Goal: Task Accomplishment & Management: Manage account settings

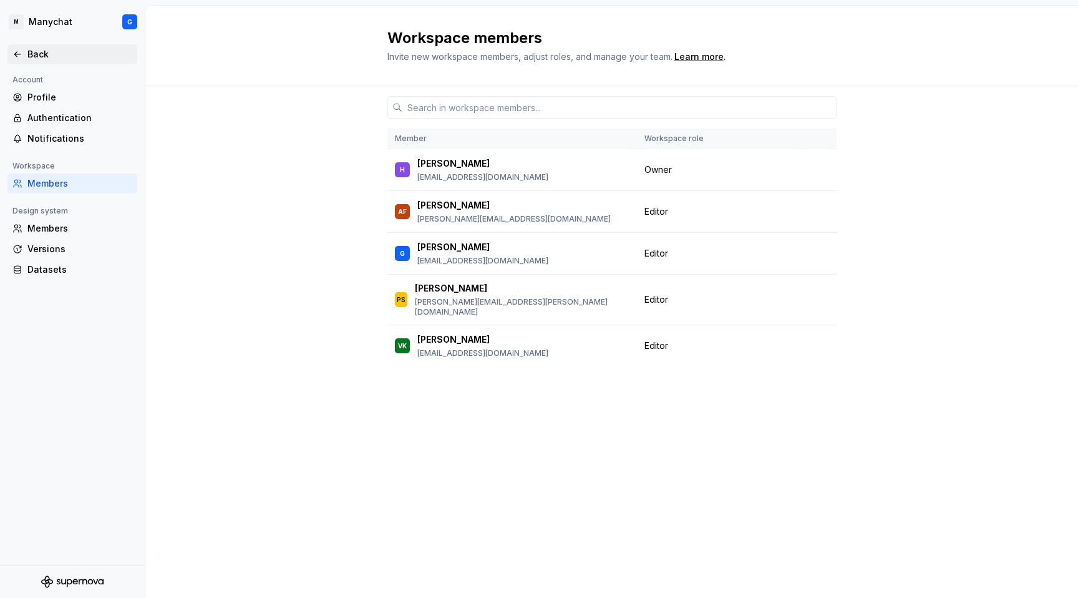
click at [36, 57] on div "Back" at bounding box center [79, 54] width 105 height 12
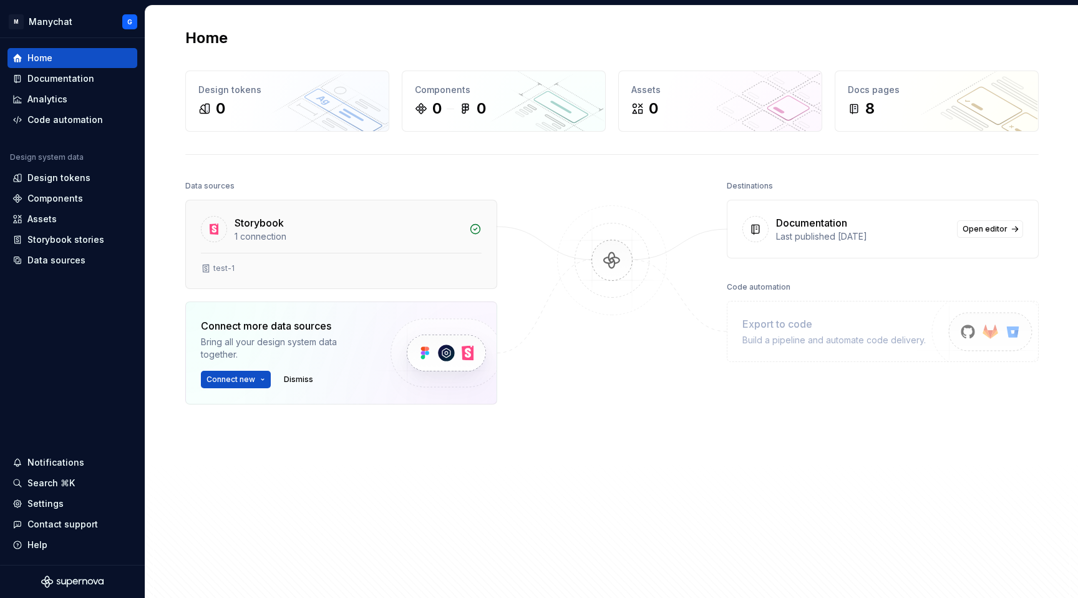
click at [282, 238] on div "1 connection" at bounding box center [348, 236] width 227 height 12
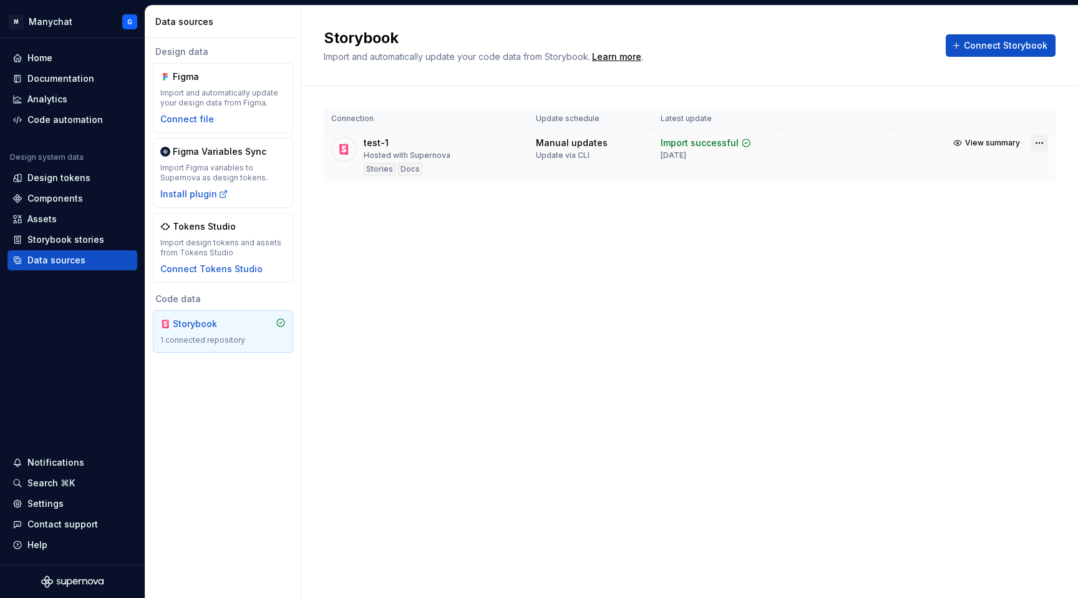
click at [1040, 145] on html "M Manychat G Home Documentation Analytics Code automation Design system data De…" at bounding box center [539, 299] width 1078 height 598
click at [960, 163] on div "View import summary" at bounding box center [996, 167] width 94 height 12
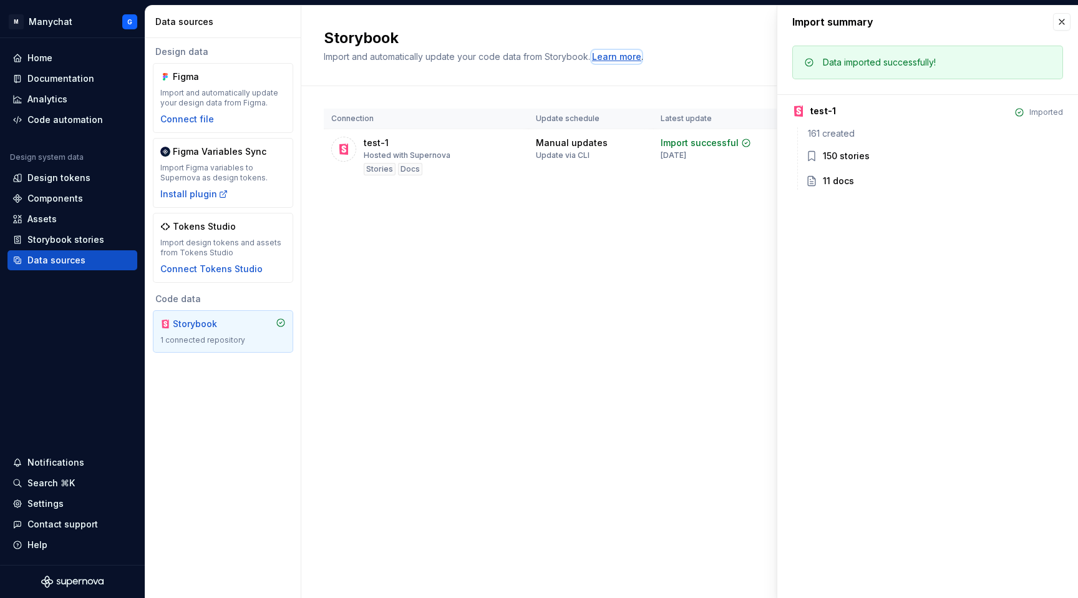
click at [612, 56] on div "Learn more" at bounding box center [616, 57] width 49 height 12
click at [675, 156] on div "[DATE]" at bounding box center [674, 155] width 26 height 10
click at [1059, 24] on button "button" at bounding box center [1061, 21] width 17 height 17
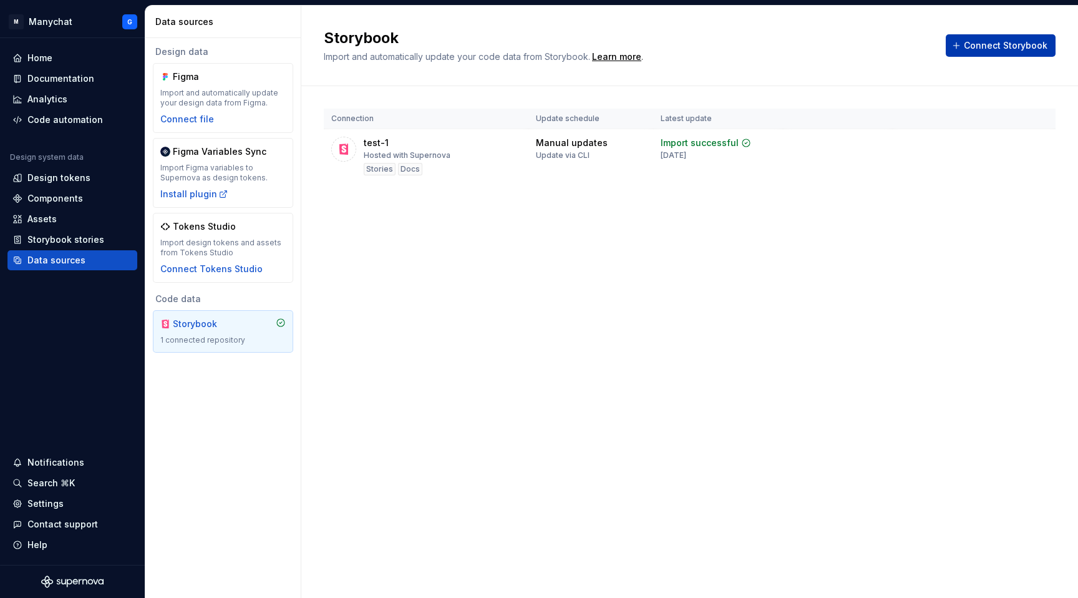
click at [1029, 46] on span "Connect Storybook" at bounding box center [1006, 45] width 84 height 12
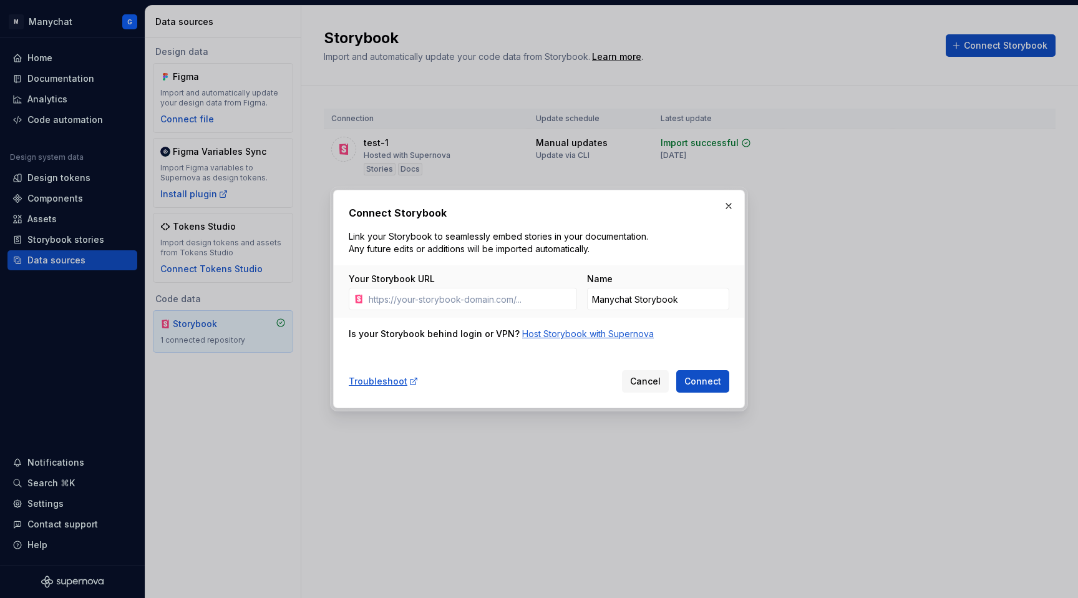
click at [558, 334] on div "Host Storybook with Supernova" at bounding box center [588, 334] width 132 height 12
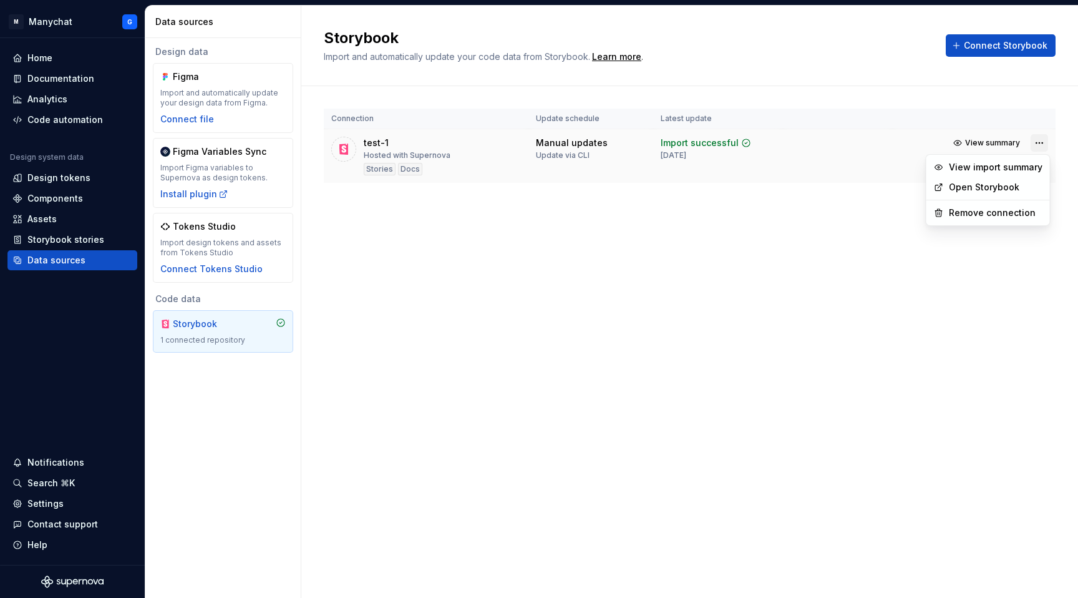
click at [1039, 141] on html "M Manychat G Home Documentation Analytics Code automation Design system data De…" at bounding box center [539, 299] width 1078 height 598
click at [1003, 187] on link "Open Storybook" at bounding box center [996, 187] width 94 height 12
click at [581, 143] on div "Manual updates" at bounding box center [572, 143] width 72 height 12
click at [1037, 142] on html "M Manychat G Home Documentation Analytics Code automation Design system data De…" at bounding box center [539, 299] width 1078 height 598
click at [563, 151] on html "M Manychat G Home Documentation Analytics Code automation Design system data De…" at bounding box center [539, 299] width 1078 height 598
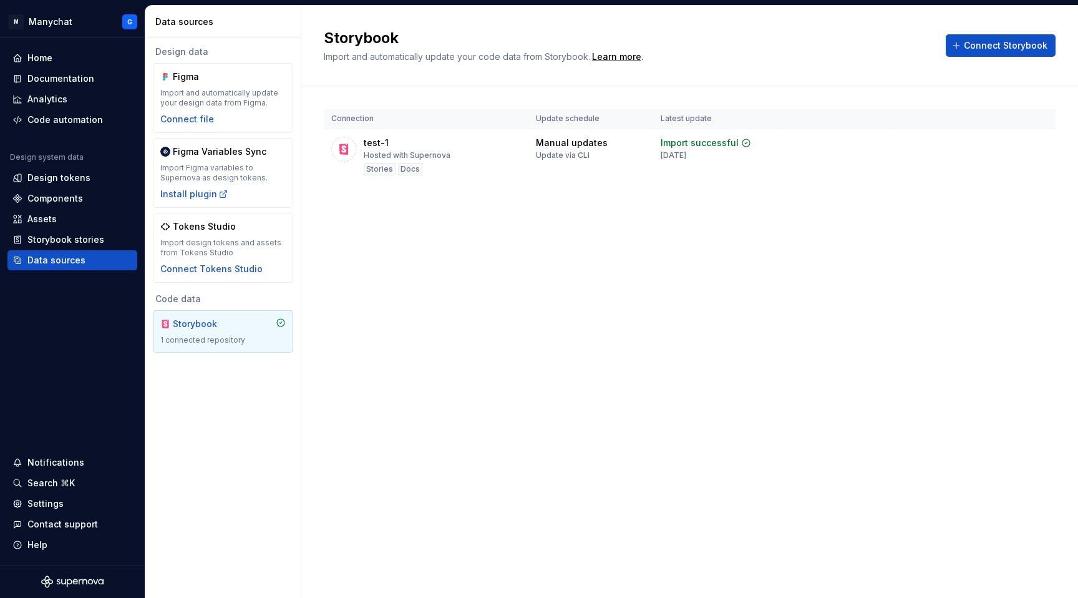
click at [563, 151] on div "Update via CLI" at bounding box center [563, 155] width 54 height 10
click at [572, 268] on div "Storybook Import and automatically update your code data from Storybook. Learn …" at bounding box center [689, 302] width 777 height 592
click at [979, 142] on span "View summary" at bounding box center [992, 143] width 55 height 10
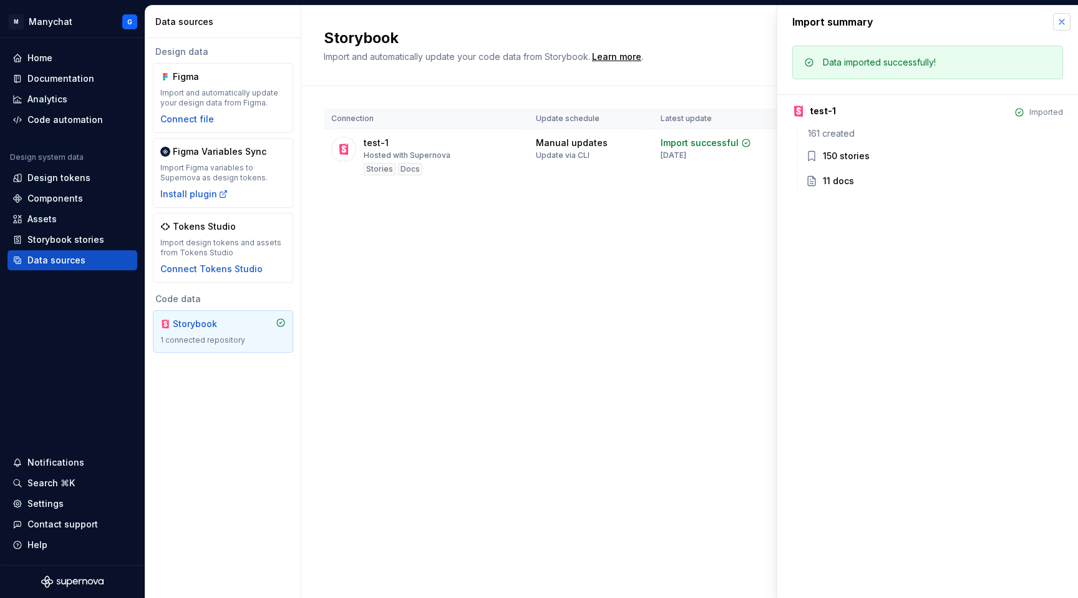
click at [1059, 18] on button "button" at bounding box center [1061, 21] width 17 height 17
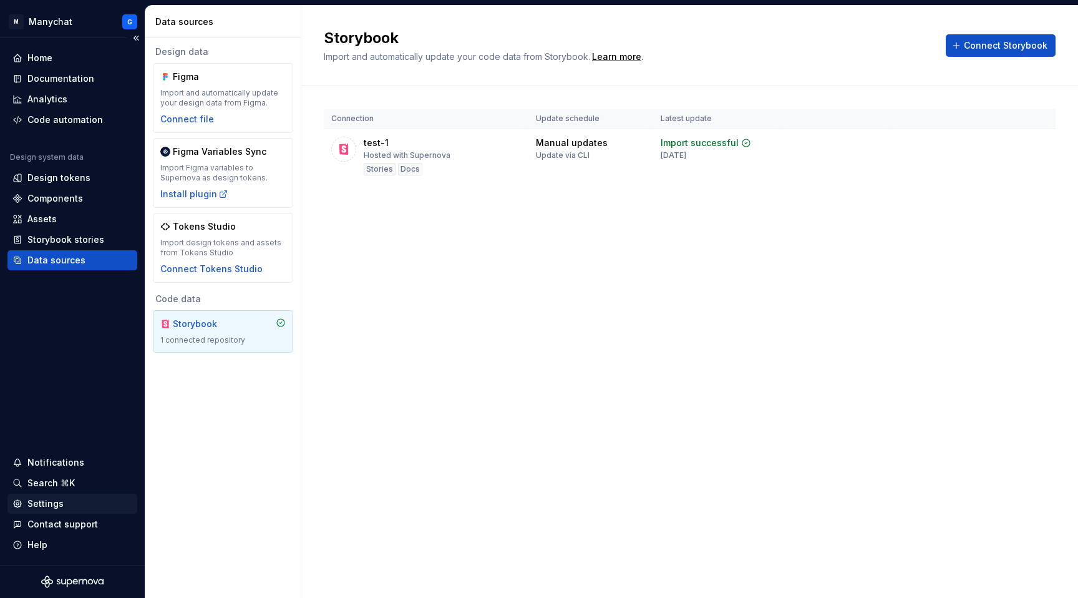
click at [34, 500] on div "Settings" at bounding box center [45, 503] width 36 height 12
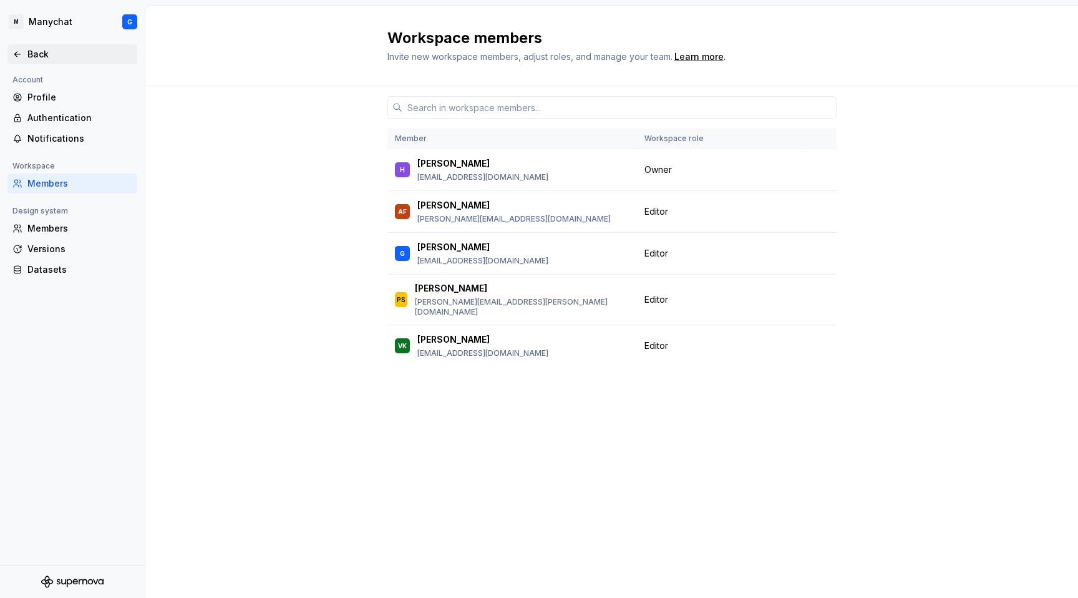
click at [16, 54] on icon at bounding box center [17, 54] width 6 height 5
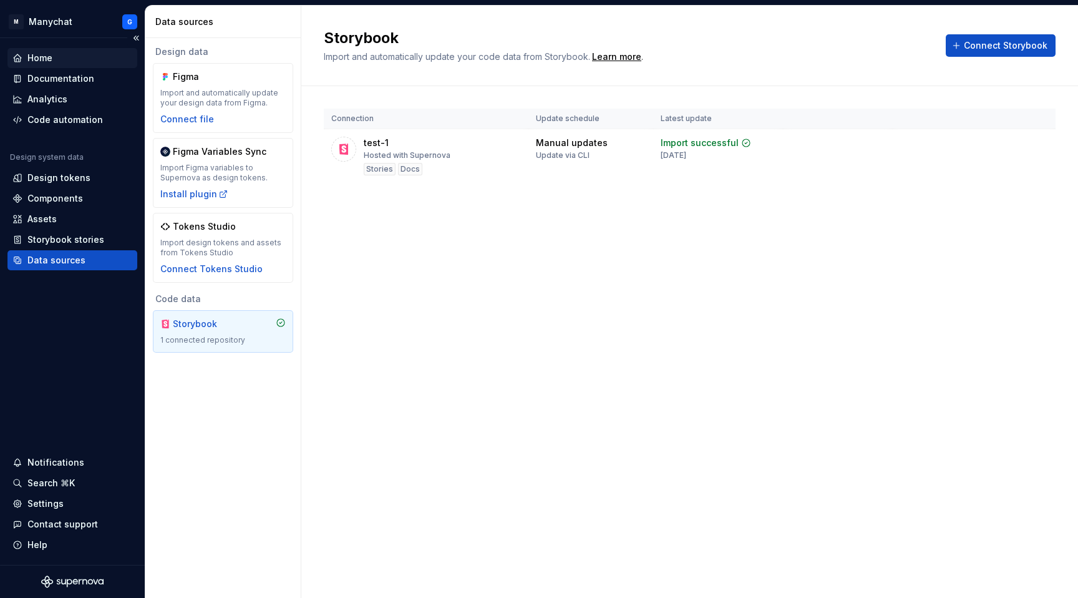
click at [43, 56] on div "Home" at bounding box center [39, 58] width 25 height 12
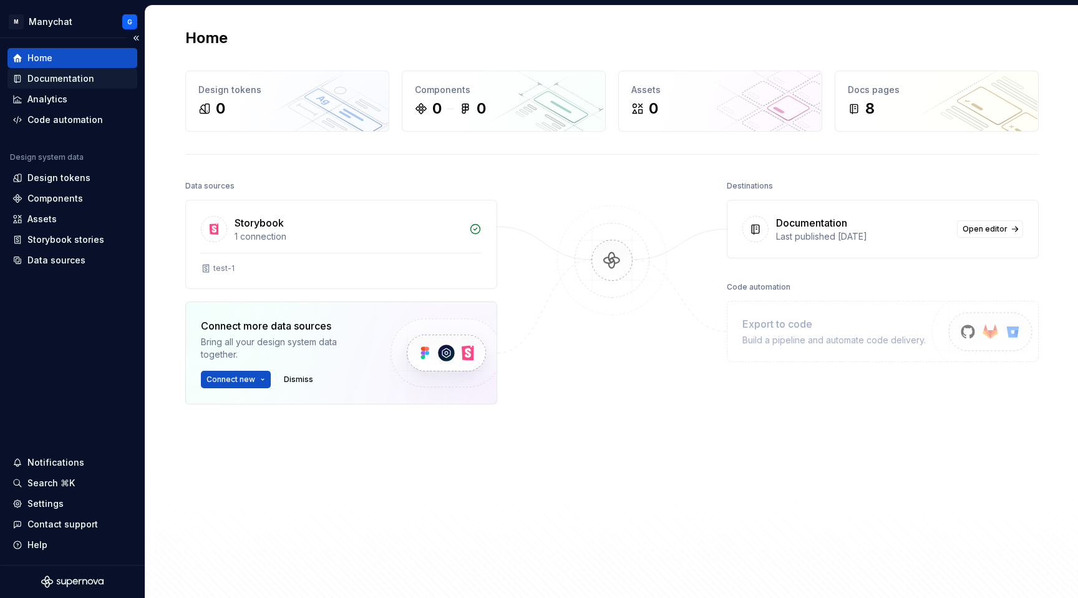
click at [72, 76] on div "Documentation" at bounding box center [60, 78] width 67 height 12
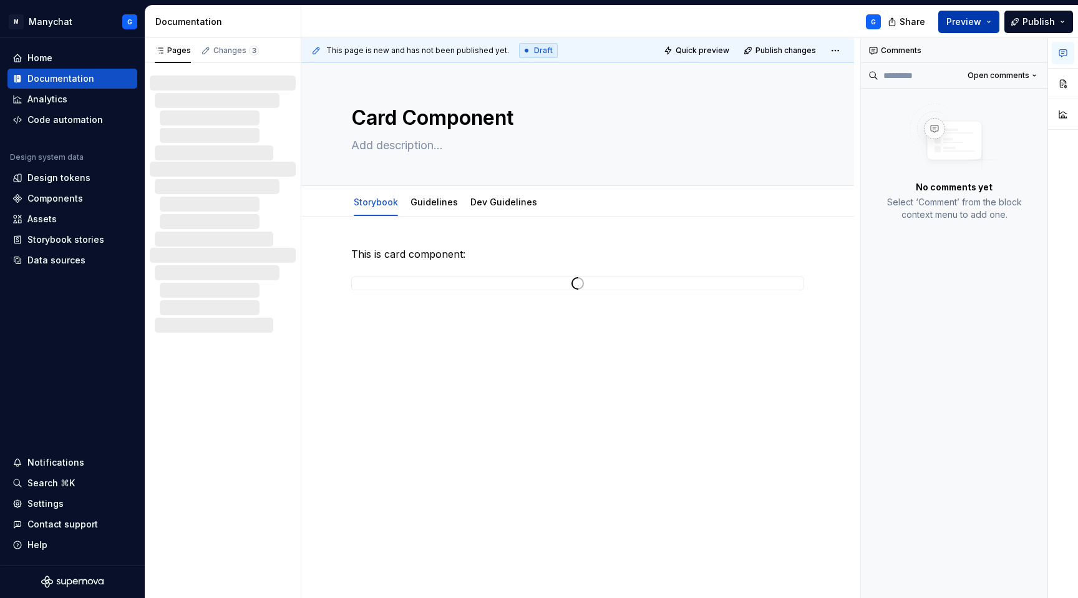
click at [980, 24] on span "Preview" at bounding box center [963, 22] width 35 height 12
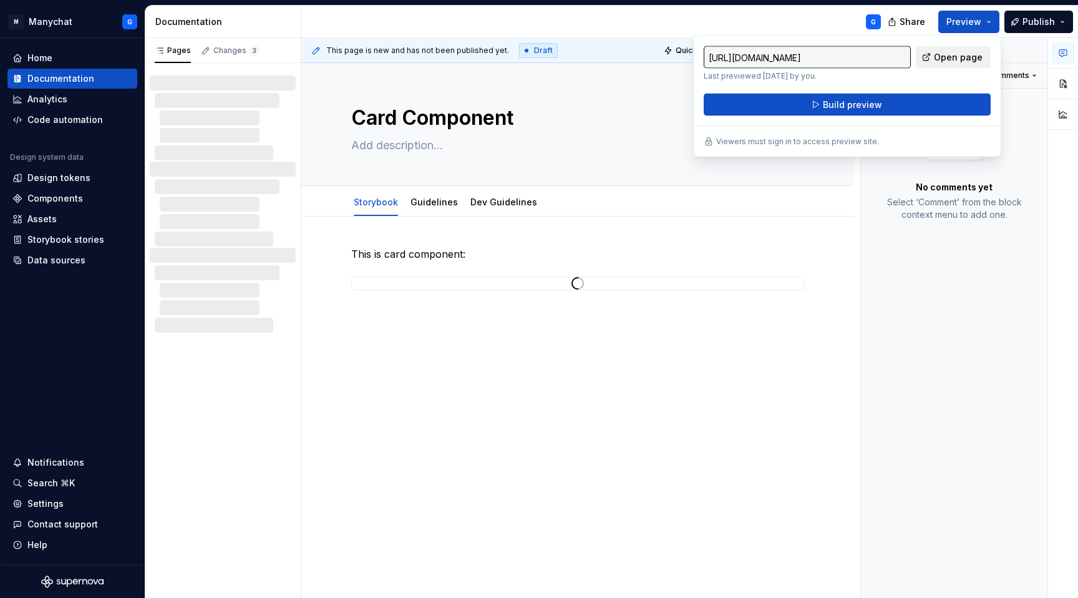
click at [947, 53] on span "Open page" at bounding box center [958, 57] width 49 height 12
click at [1031, 24] on span "Publish" at bounding box center [1039, 22] width 32 height 12
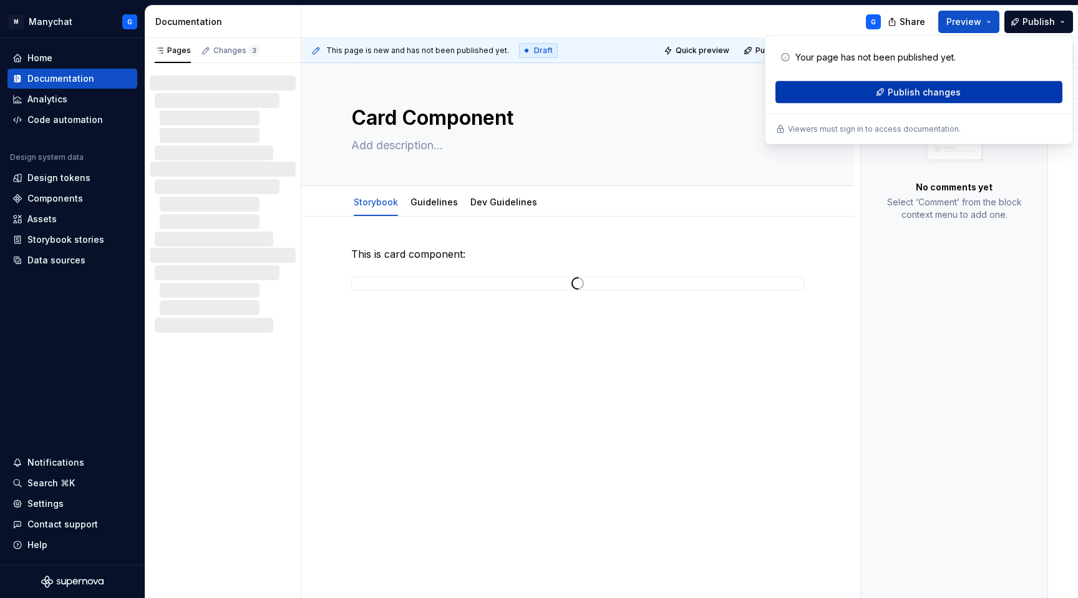
click at [937, 94] on span "Publish changes" at bounding box center [924, 92] width 73 height 12
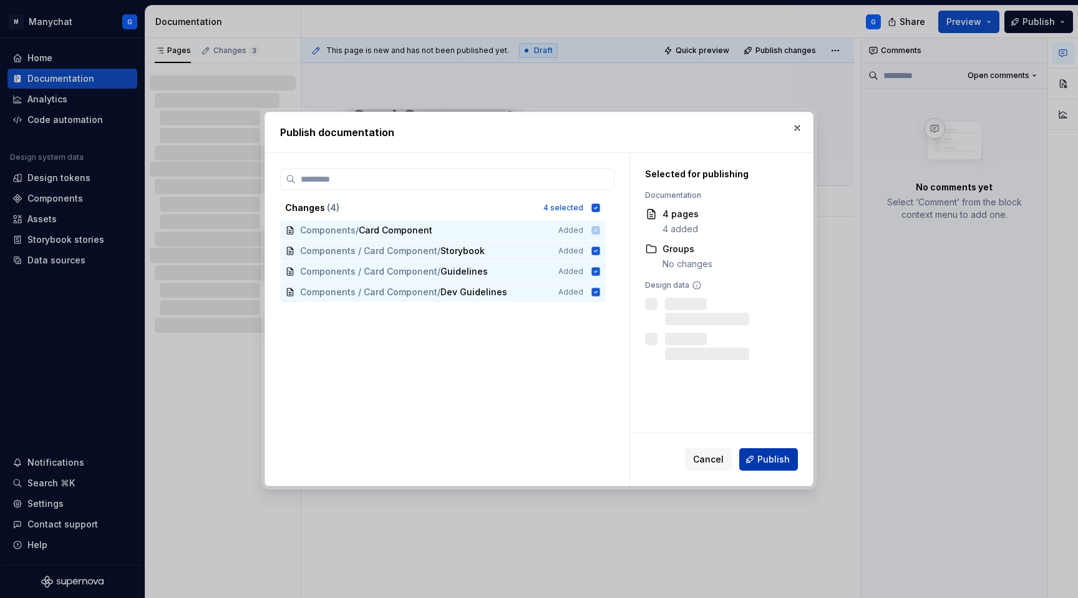
click at [774, 457] on span "Publish" at bounding box center [773, 459] width 32 height 12
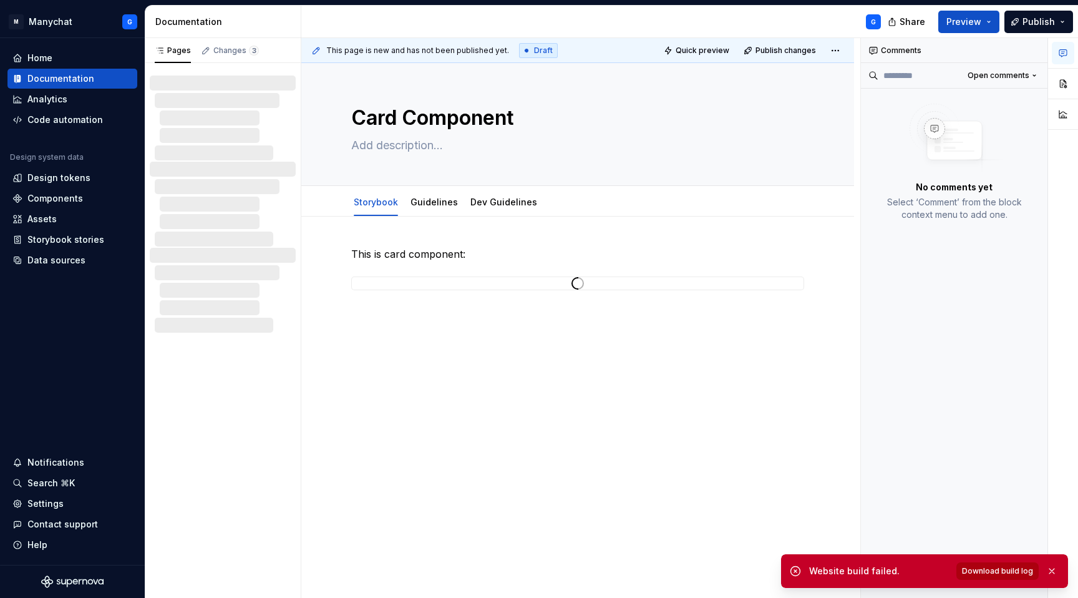
click at [998, 570] on span "Download build log" at bounding box center [997, 571] width 71 height 10
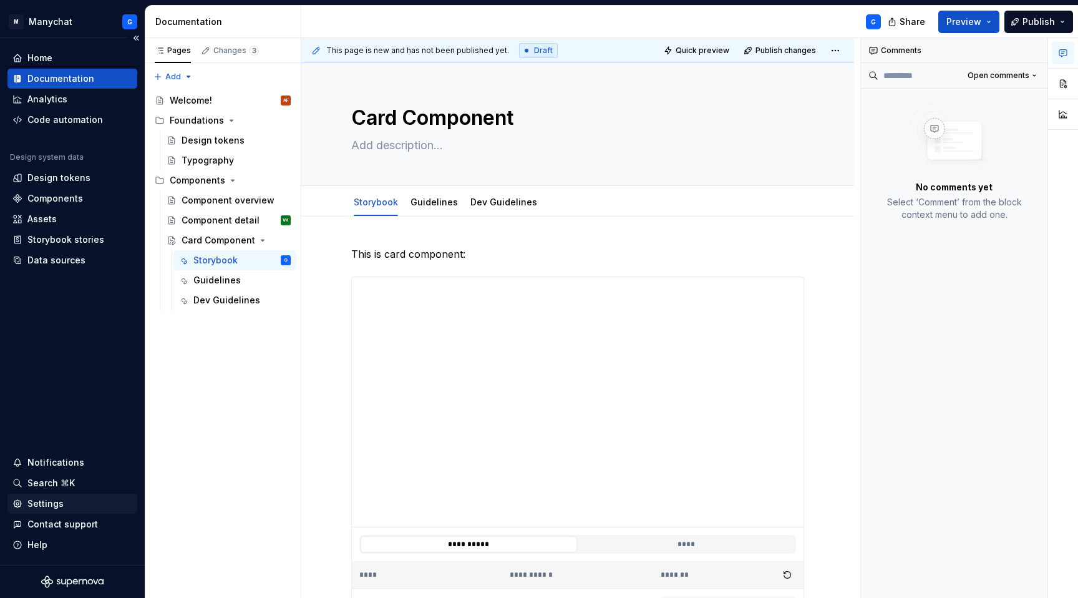
click at [40, 508] on div "Settings" at bounding box center [45, 503] width 36 height 12
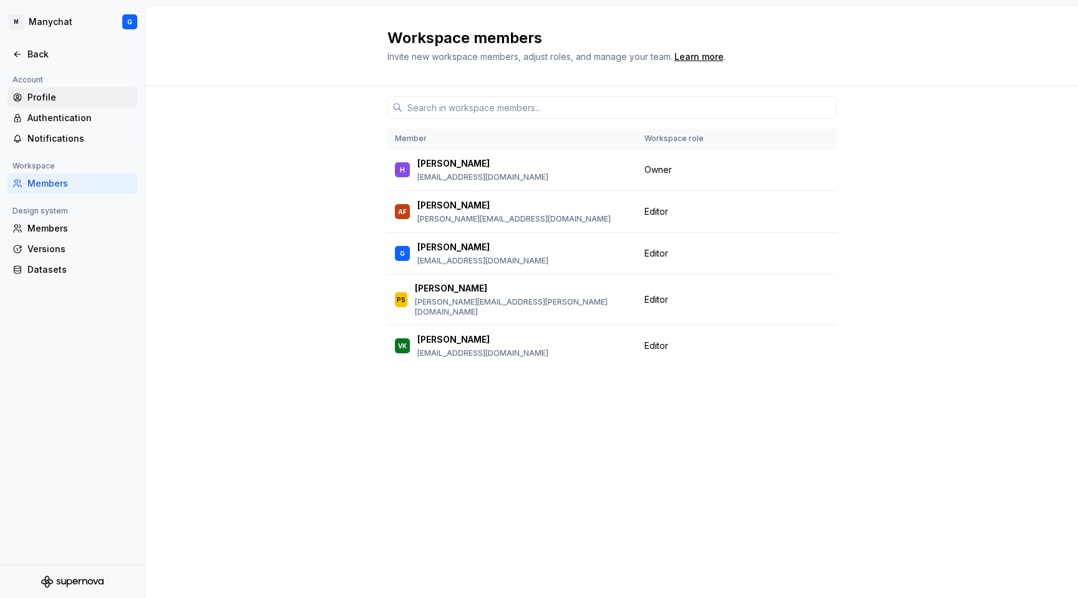
click at [38, 92] on div "Profile" at bounding box center [79, 97] width 105 height 12
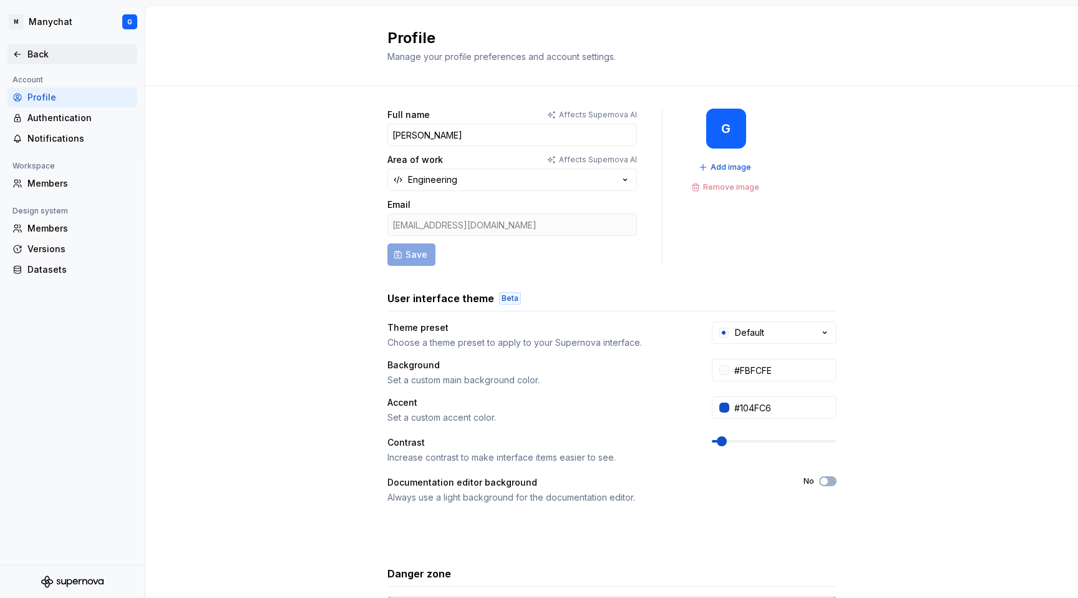
click at [30, 56] on div "Back" at bounding box center [79, 54] width 105 height 12
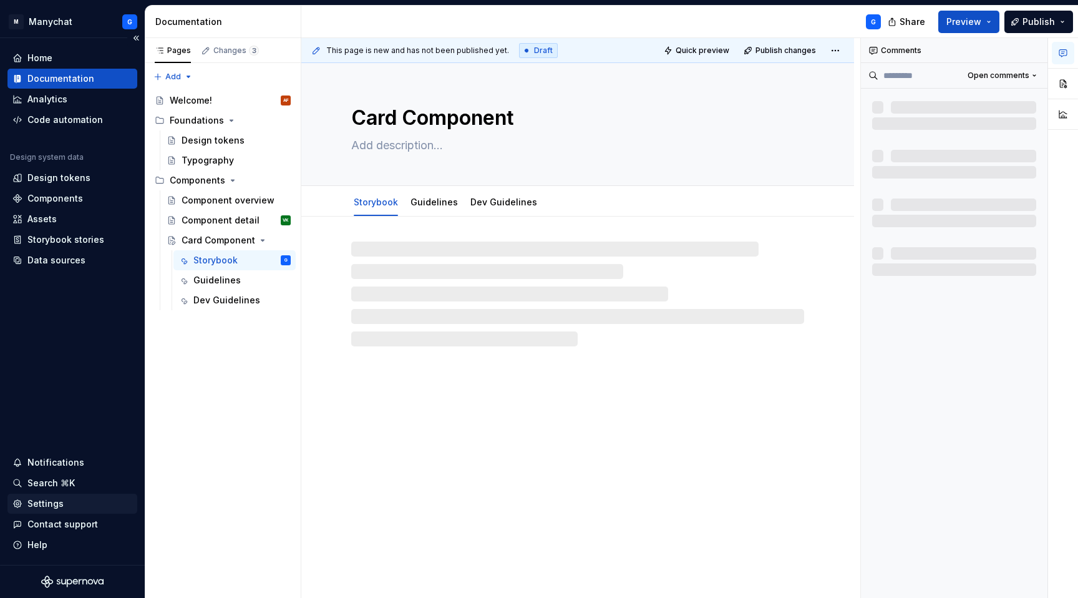
type textarea "*"
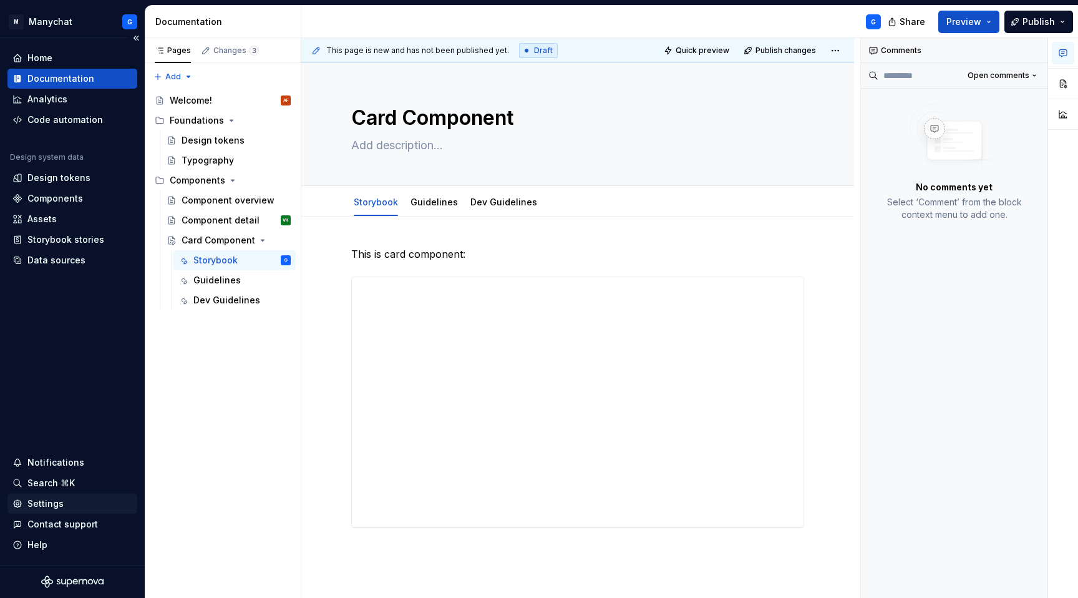
click at [41, 505] on div "Settings" at bounding box center [45, 503] width 36 height 12
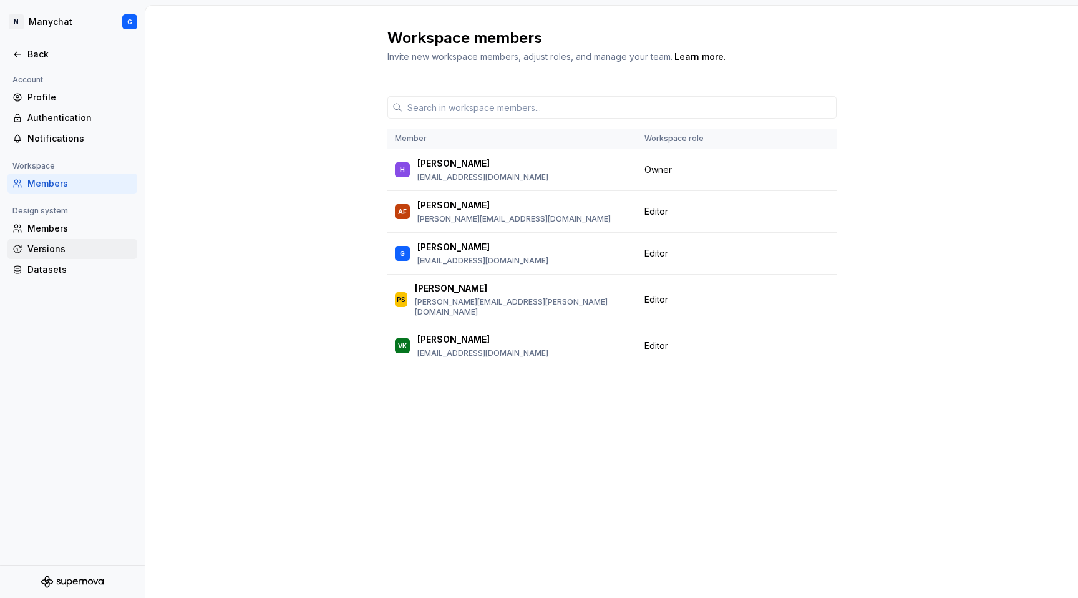
click at [61, 243] on div "Versions" at bounding box center [79, 249] width 105 height 12
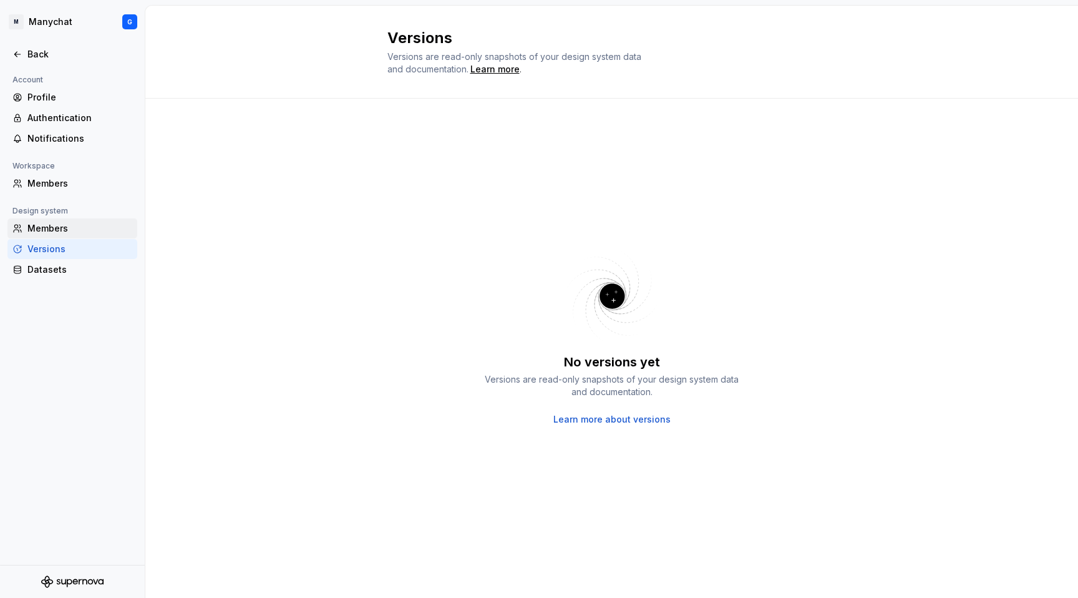
click at [53, 229] on div "Members" at bounding box center [79, 228] width 105 height 12
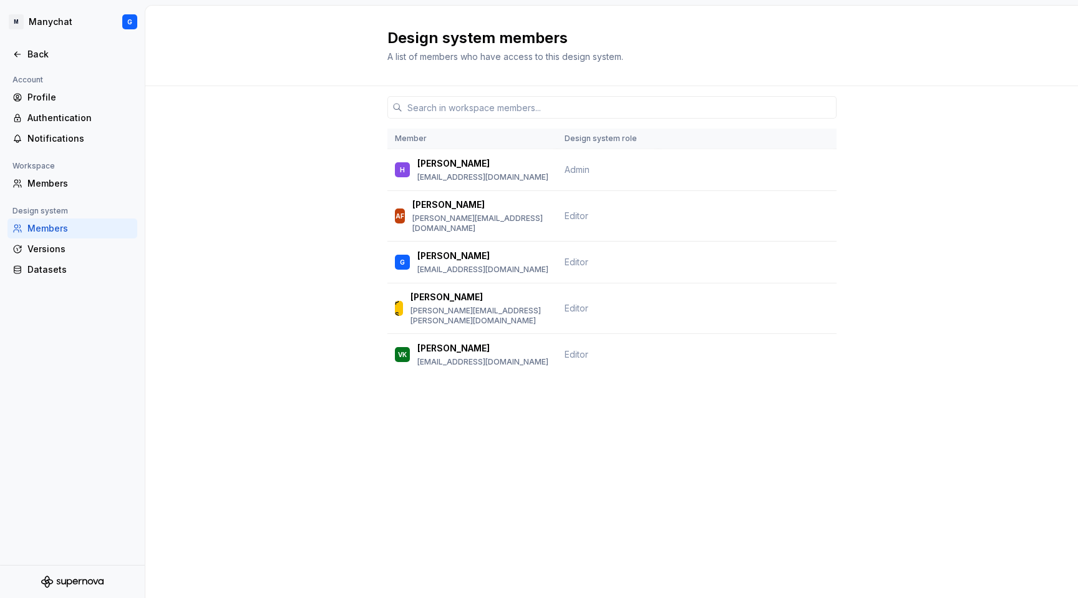
click at [53, 162] on div "Workspace" at bounding box center [33, 165] width 52 height 15
click at [41, 182] on div "Members" at bounding box center [79, 183] width 105 height 12
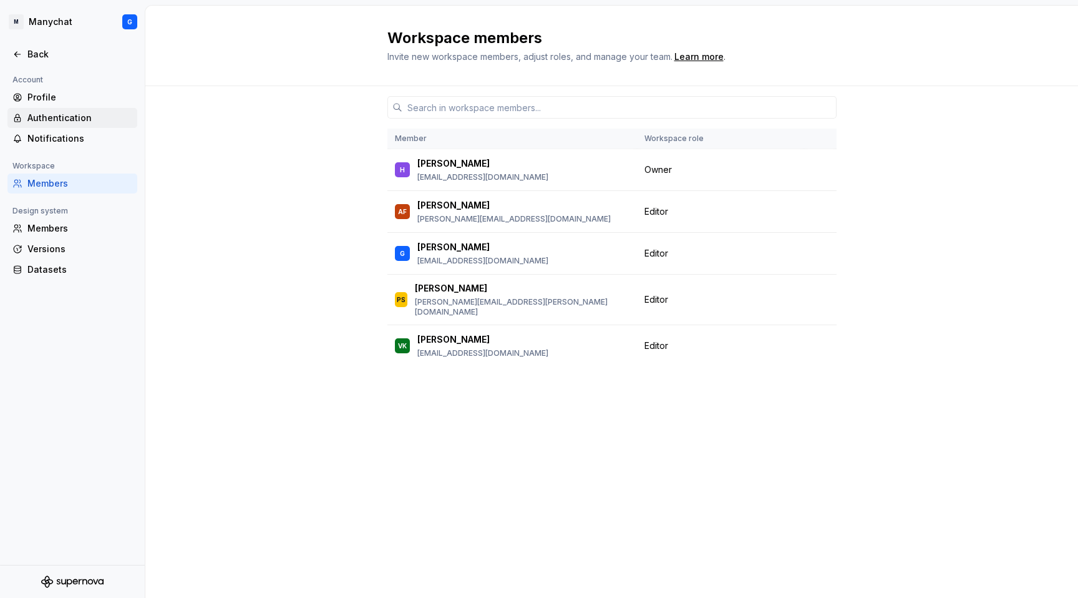
click at [64, 119] on div "Authentication" at bounding box center [79, 118] width 105 height 12
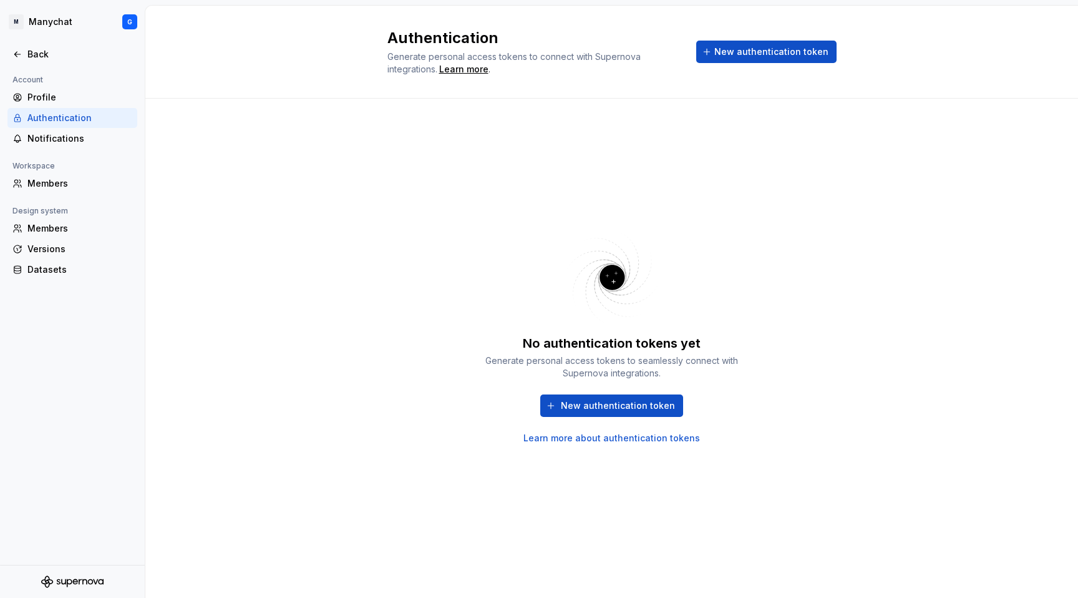
click at [595, 392] on div "No authentication tokens yet Generate personal access tokens to seamlessly conn…" at bounding box center [612, 389] width 262 height 110
click at [574, 407] on span "New authentication token" at bounding box center [618, 405] width 114 height 12
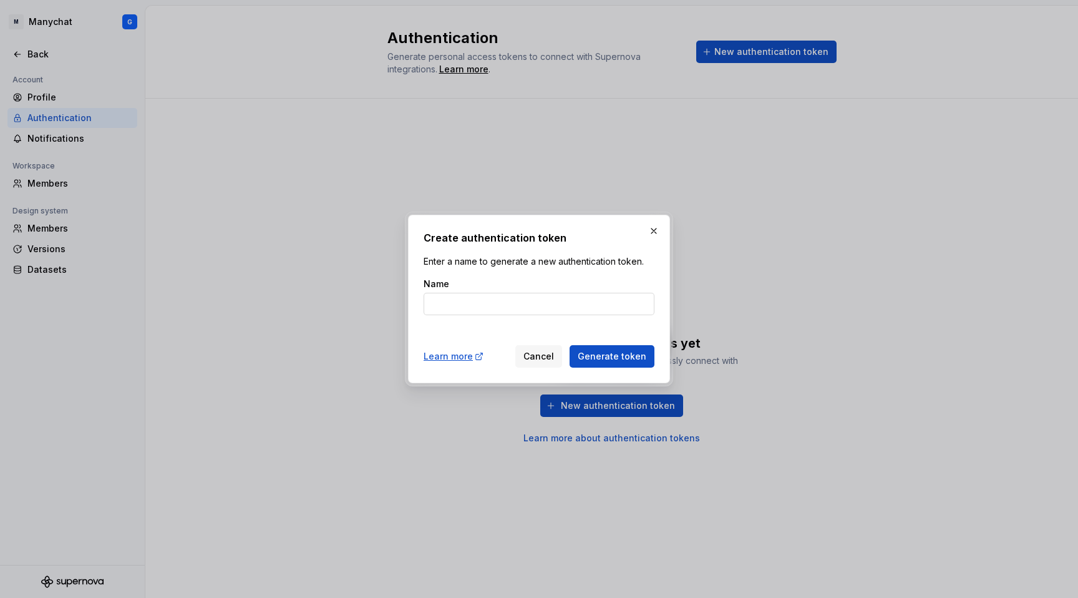
click at [511, 304] on input "Name" at bounding box center [539, 304] width 231 height 22
type input "CI"
click at [616, 350] on span "Generate token" at bounding box center [612, 356] width 69 height 12
click at [608, 357] on span "Generate token" at bounding box center [612, 356] width 69 height 12
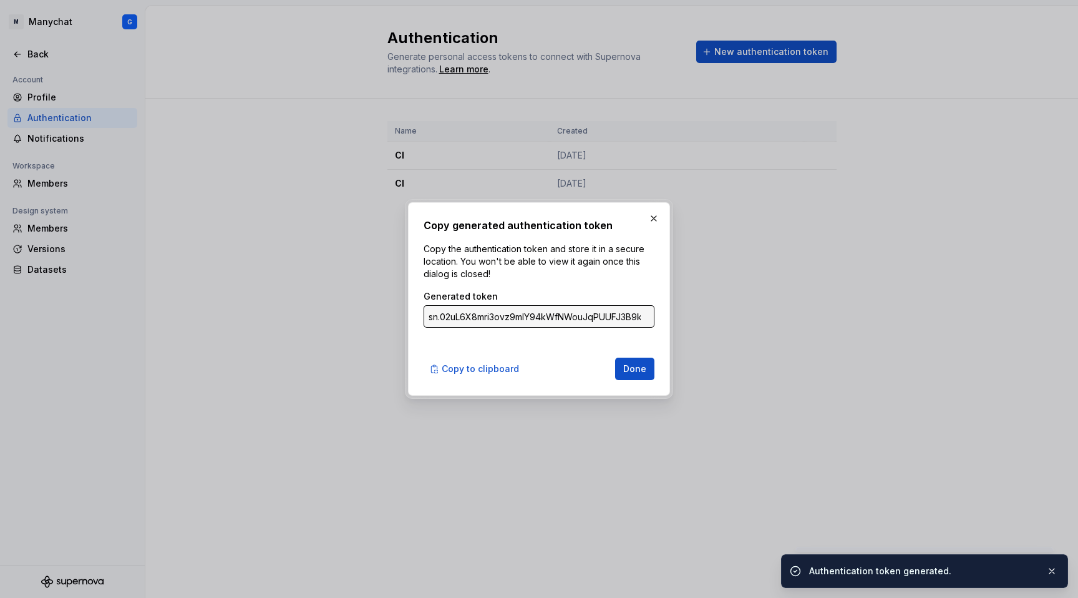
click at [596, 318] on input "sn.02uL6X8mri3ovz9mIY94kWfNWouJqPUUFJ3B9kJZYaBBdhztdDUEzJ6qSIkzK1q76eMAm5JAj0nr…" at bounding box center [539, 316] width 231 height 22
click at [490, 365] on span "Copy to clipboard" at bounding box center [480, 368] width 77 height 12
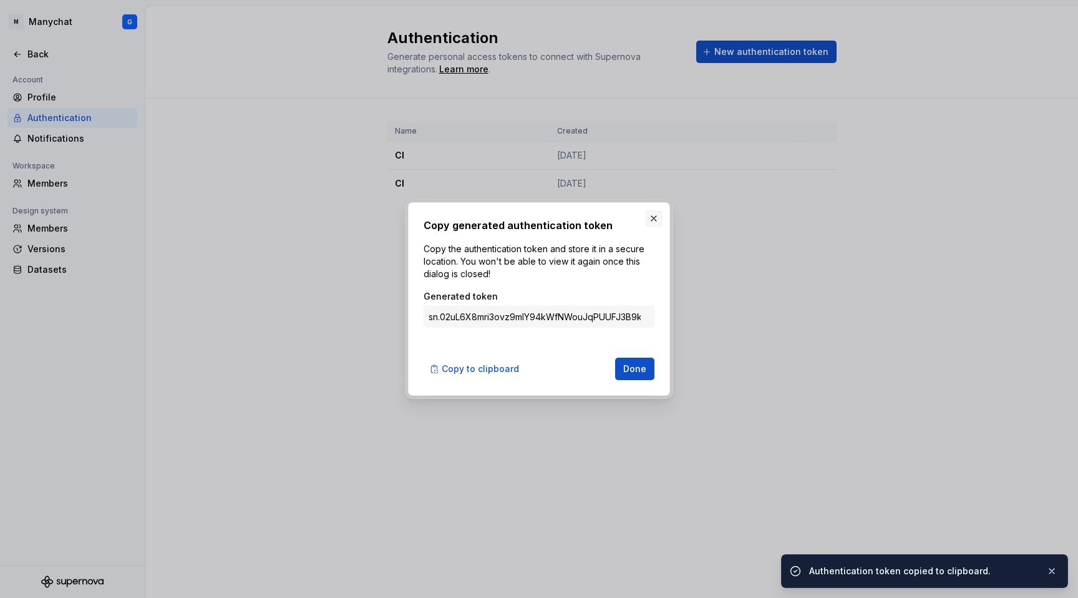
click at [656, 213] on button "button" at bounding box center [653, 218] width 17 height 17
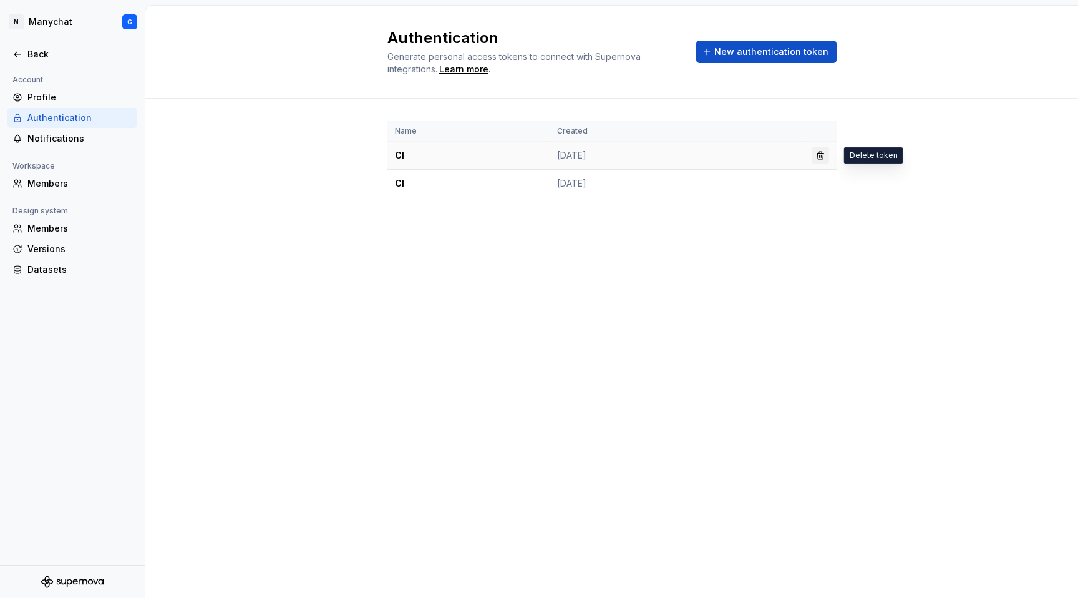
click at [818, 154] on button "button" at bounding box center [820, 155] width 17 height 17
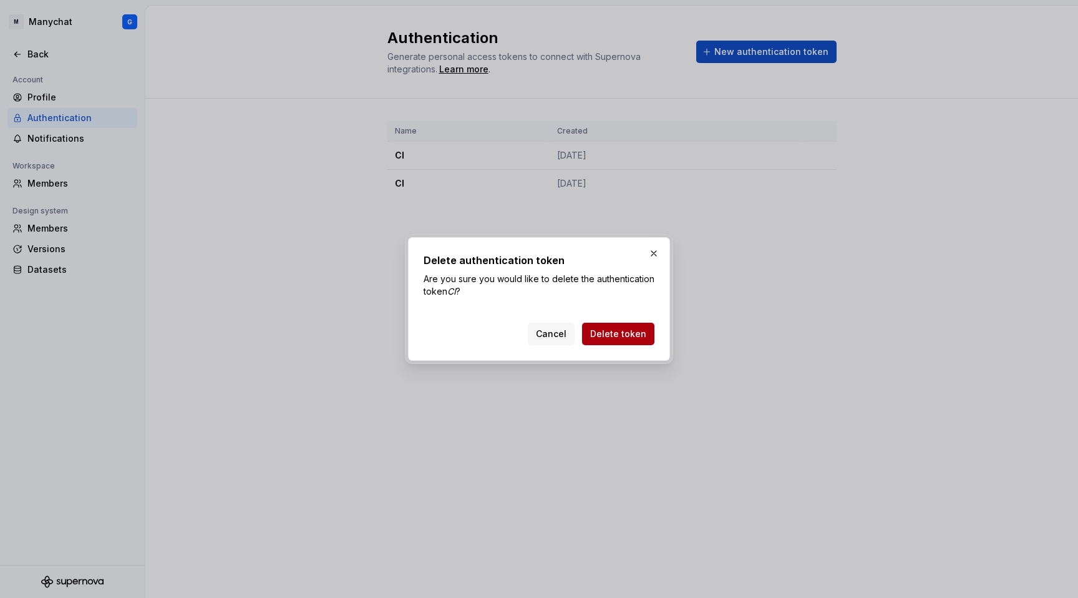
click at [608, 325] on button "Delete token" at bounding box center [618, 334] width 72 height 22
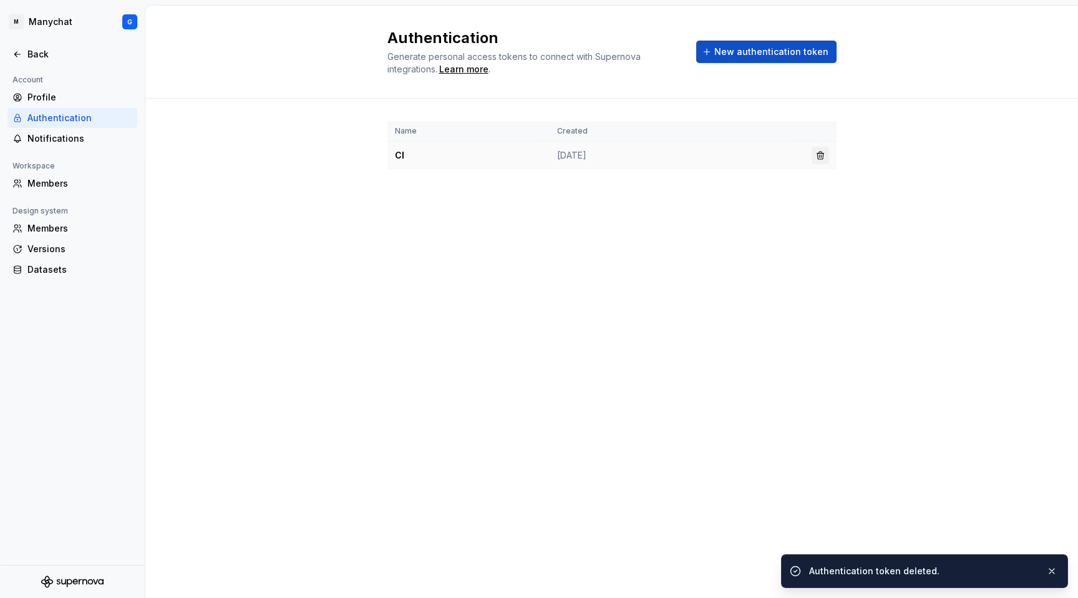
click at [825, 155] on button "button" at bounding box center [820, 155] width 17 height 17
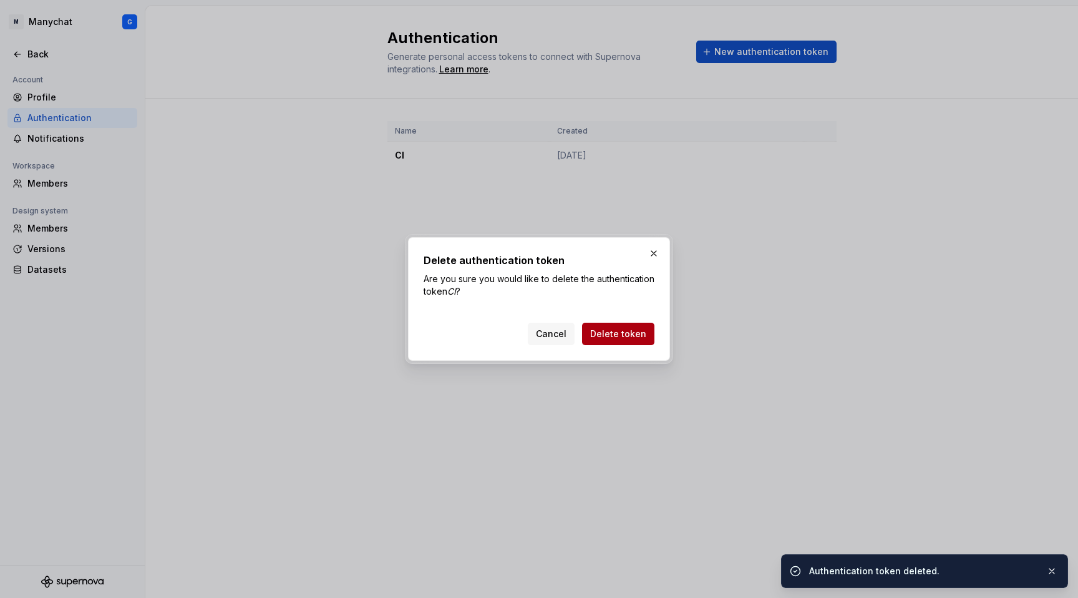
click at [610, 331] on span "Delete token" at bounding box center [618, 334] width 56 height 12
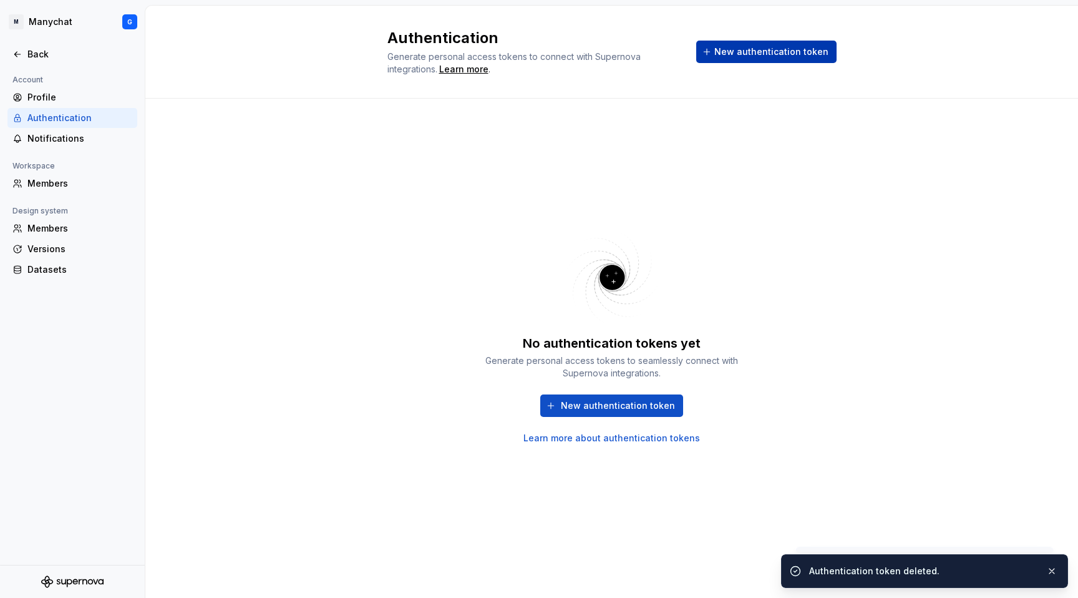
click at [756, 47] on span "New authentication token" at bounding box center [771, 52] width 114 height 12
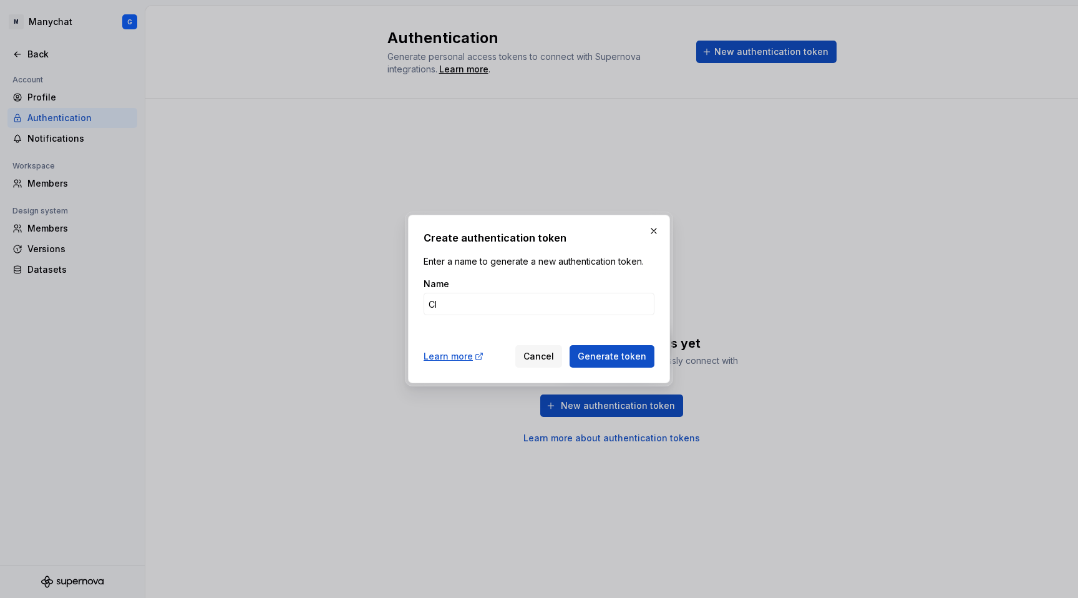
type input "CI"
click at [570, 345] on button "Generate token" at bounding box center [612, 356] width 85 height 22
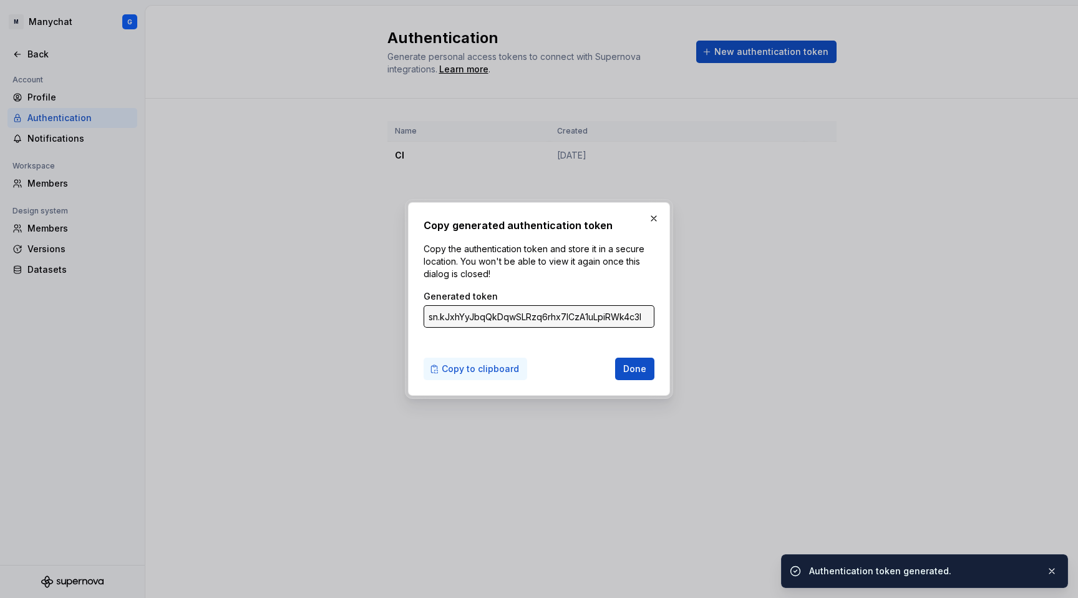
click at [460, 369] on span "Copy to clipboard" at bounding box center [480, 368] width 77 height 12
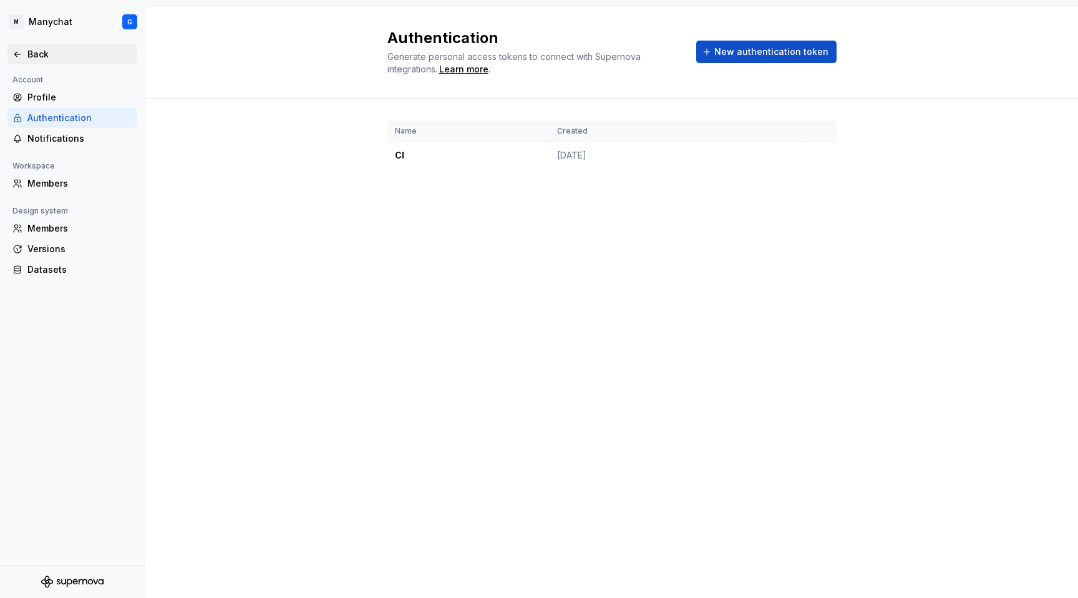
click at [34, 54] on div "Back" at bounding box center [79, 54] width 105 height 12
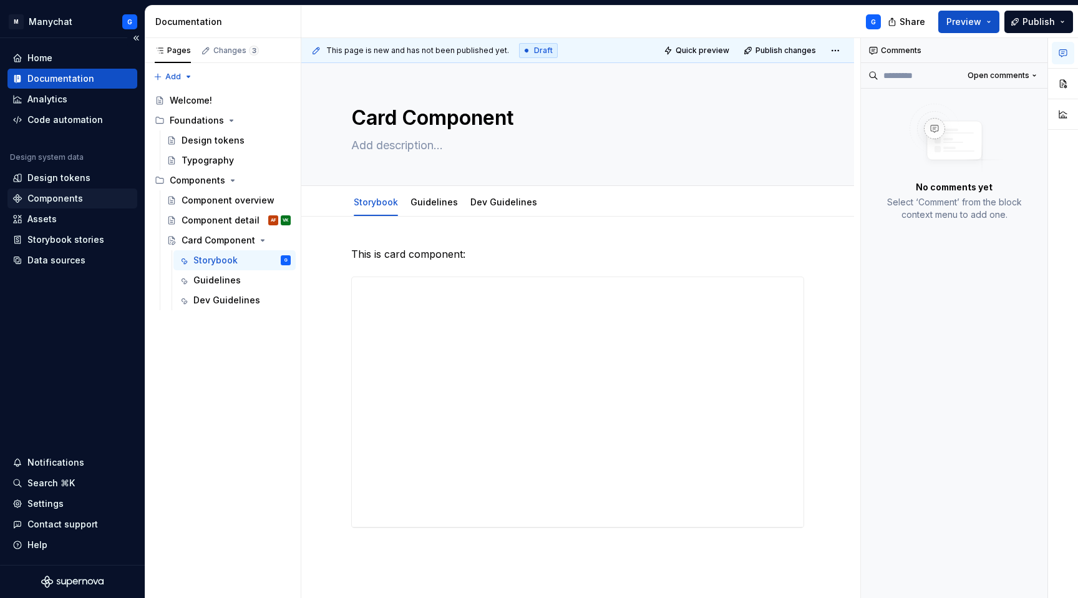
click at [51, 195] on div "Components" at bounding box center [55, 198] width 56 height 12
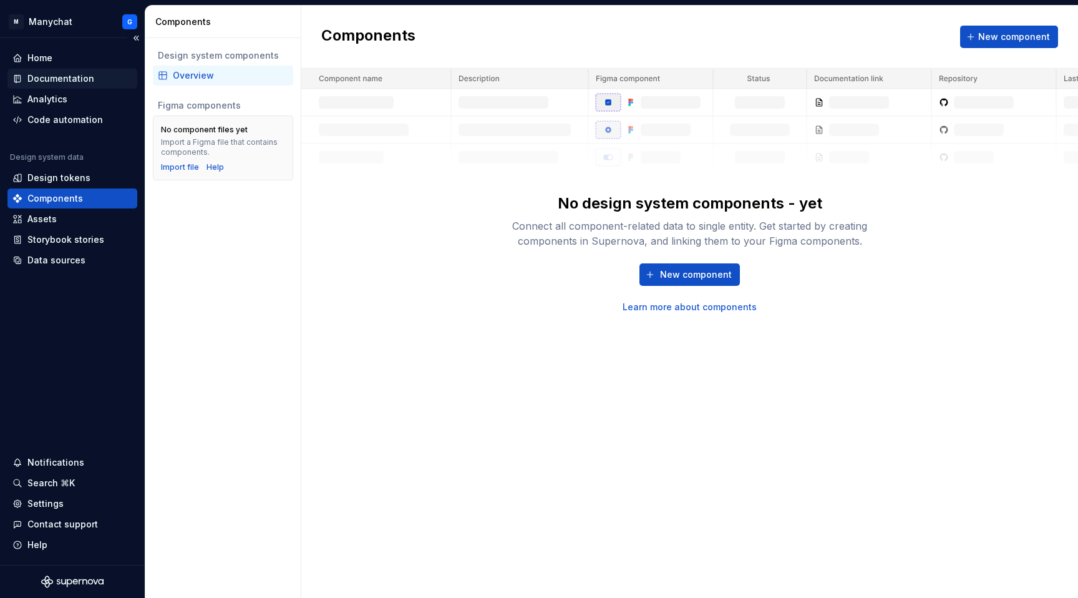
click at [42, 80] on div "Documentation" at bounding box center [60, 78] width 67 height 12
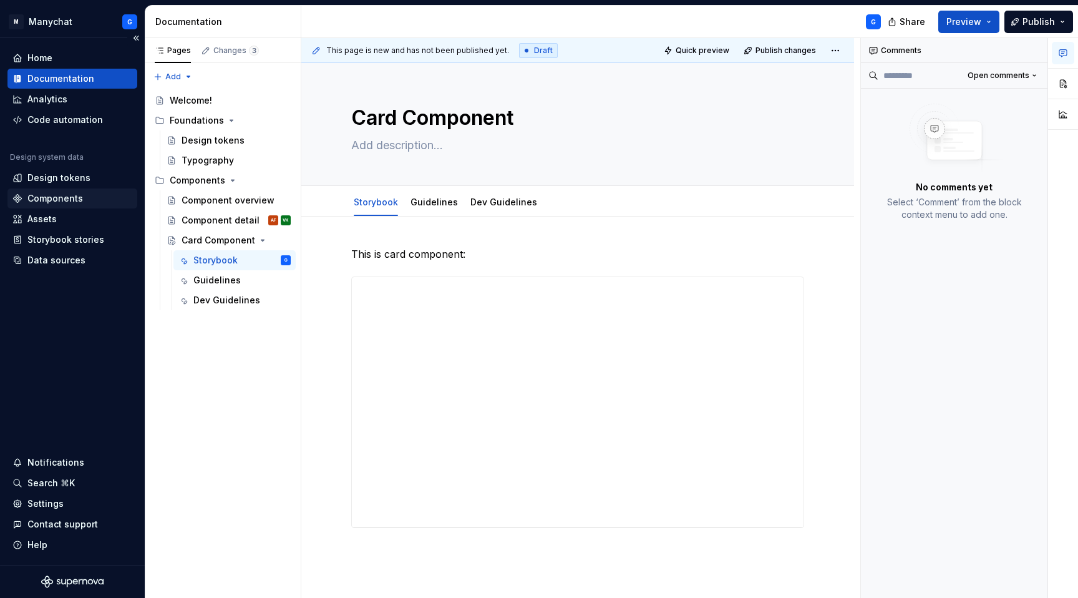
click at [31, 193] on div "Components" at bounding box center [55, 198] width 56 height 12
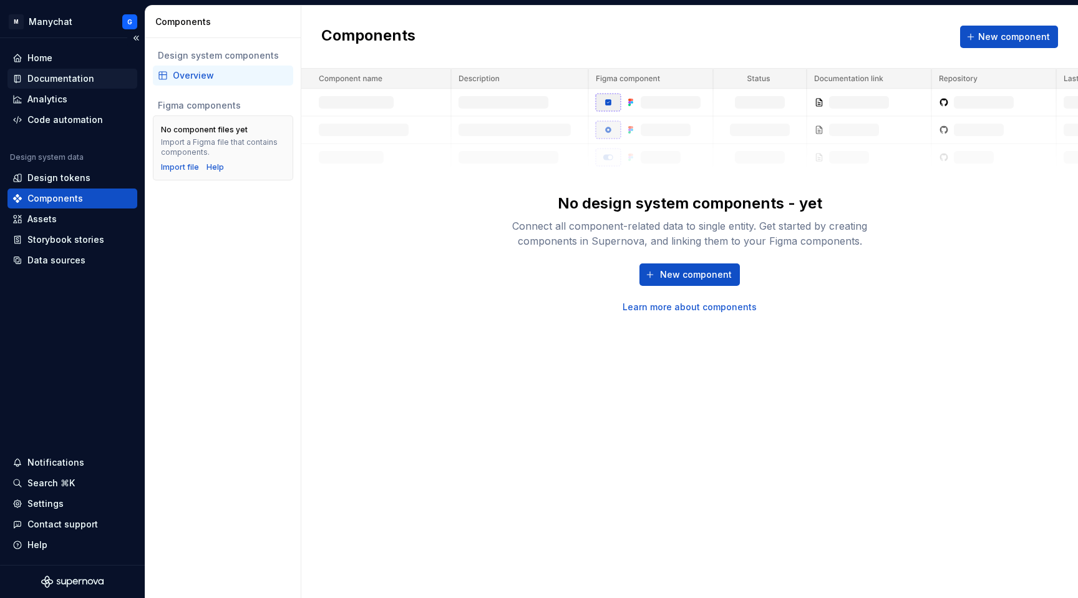
click at [39, 74] on div "Documentation" at bounding box center [60, 78] width 67 height 12
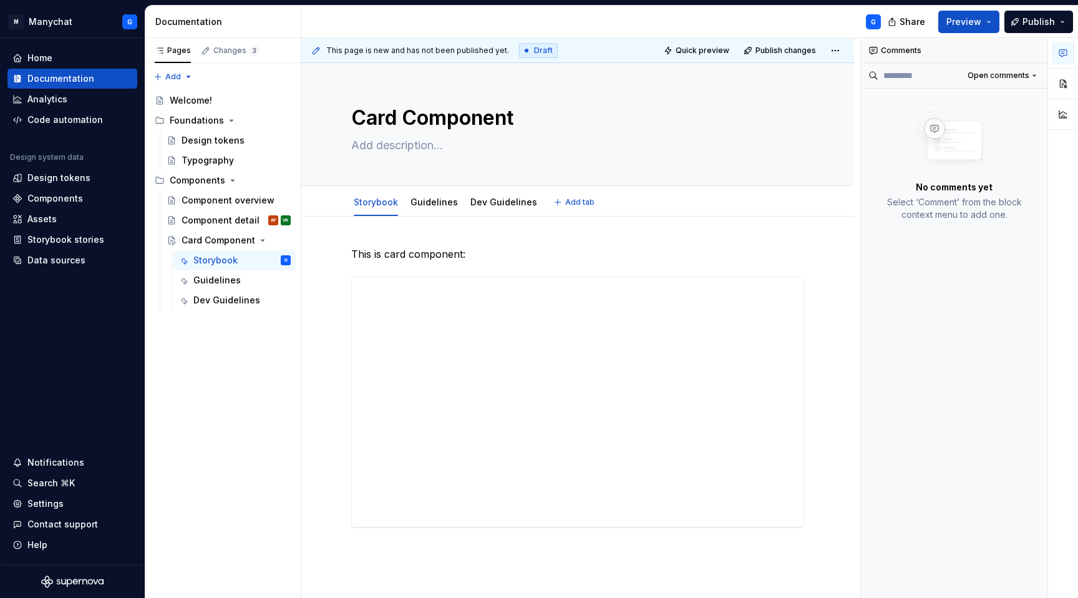
type textarea "*"
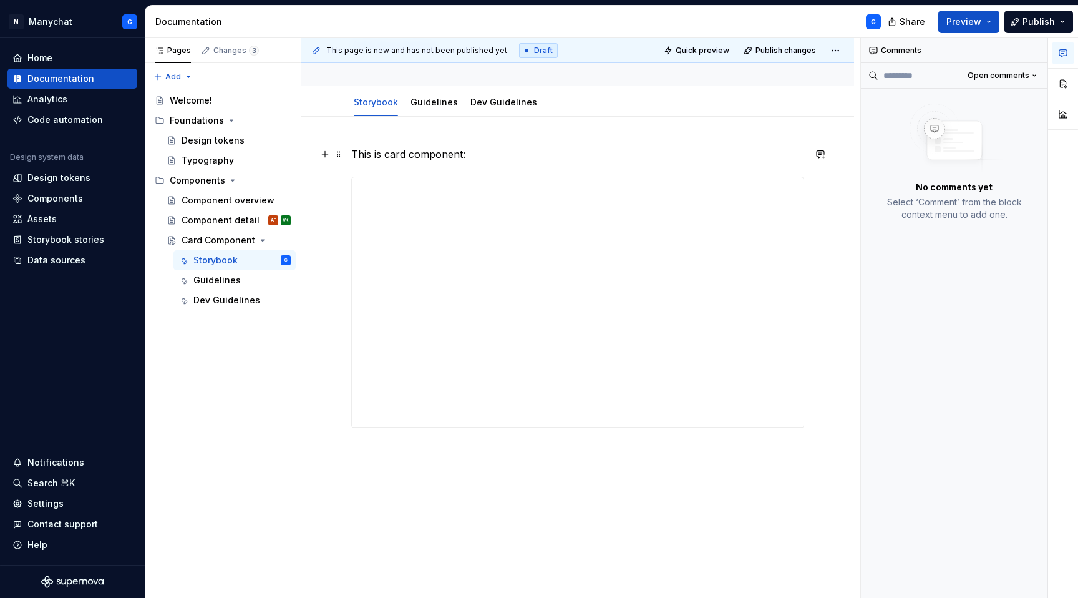
scroll to position [124, 0]
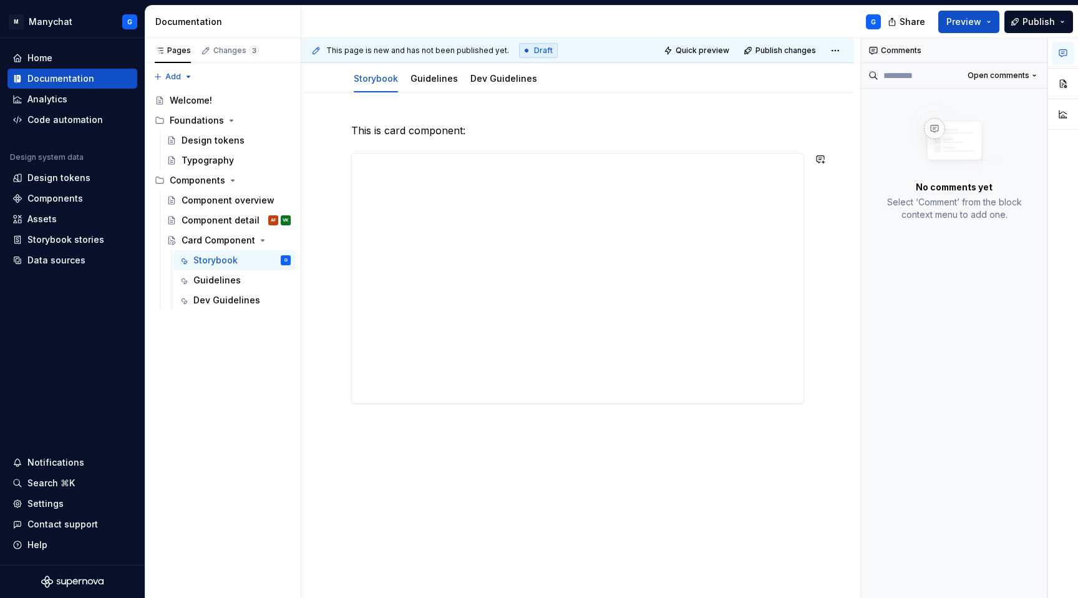
click at [498, 440] on div "This is card component:" at bounding box center [577, 345] width 553 height 505
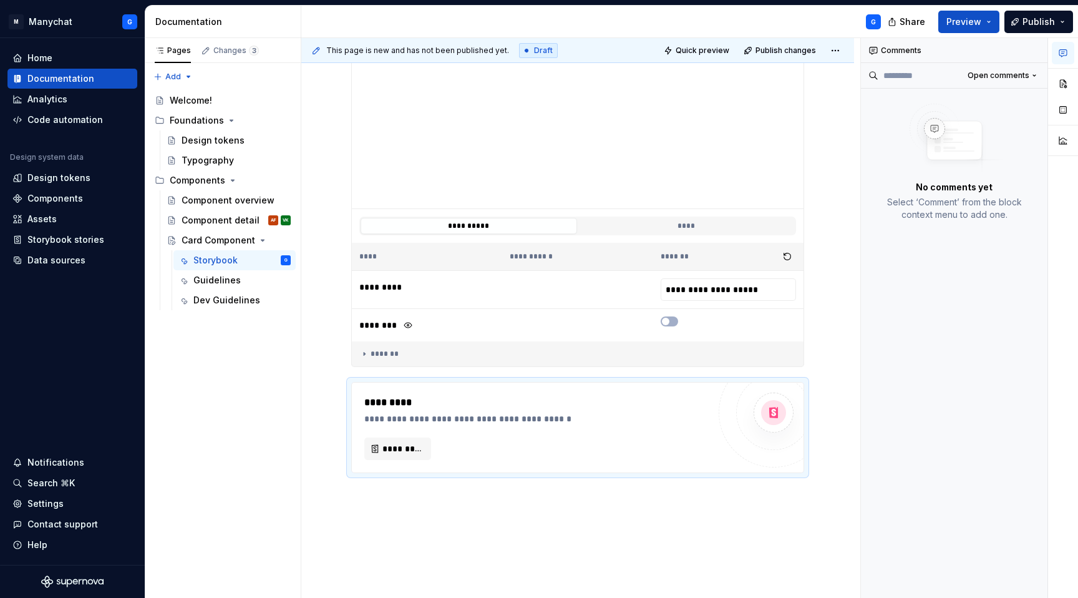
scroll to position [322, 0]
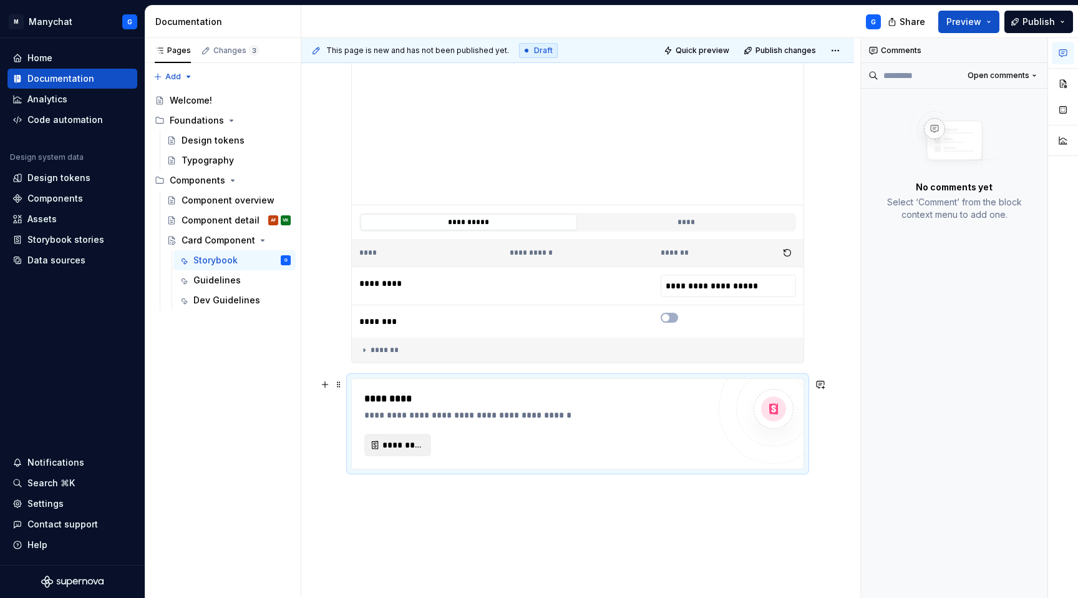
click at [392, 442] on span "*********" at bounding box center [402, 445] width 41 height 12
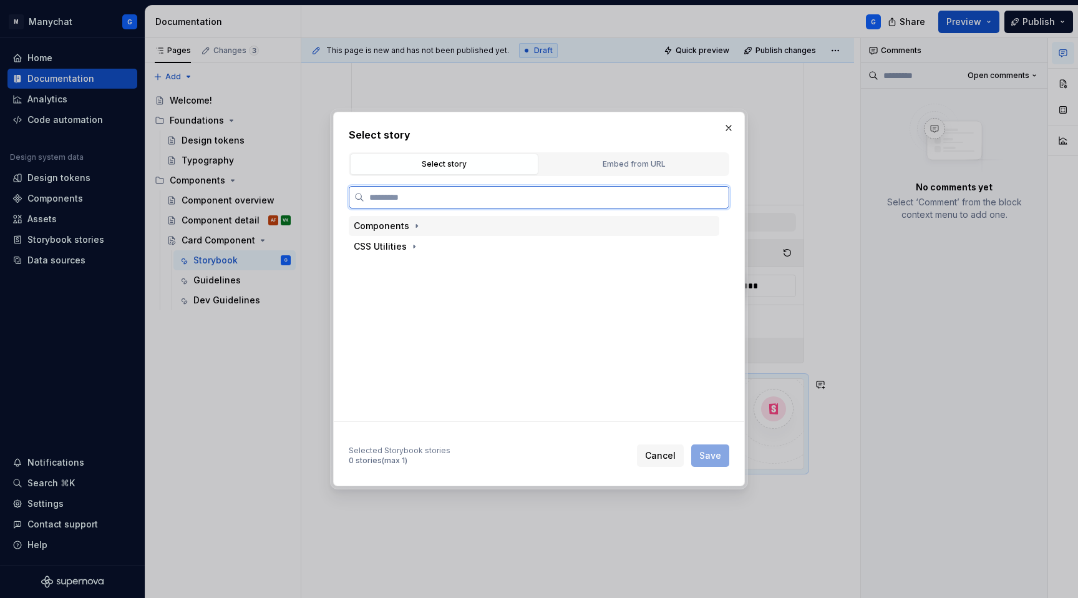
click at [401, 225] on div "Components" at bounding box center [382, 226] width 56 height 12
click at [397, 362] on div "CSS Utilities" at bounding box center [534, 370] width 371 height 20
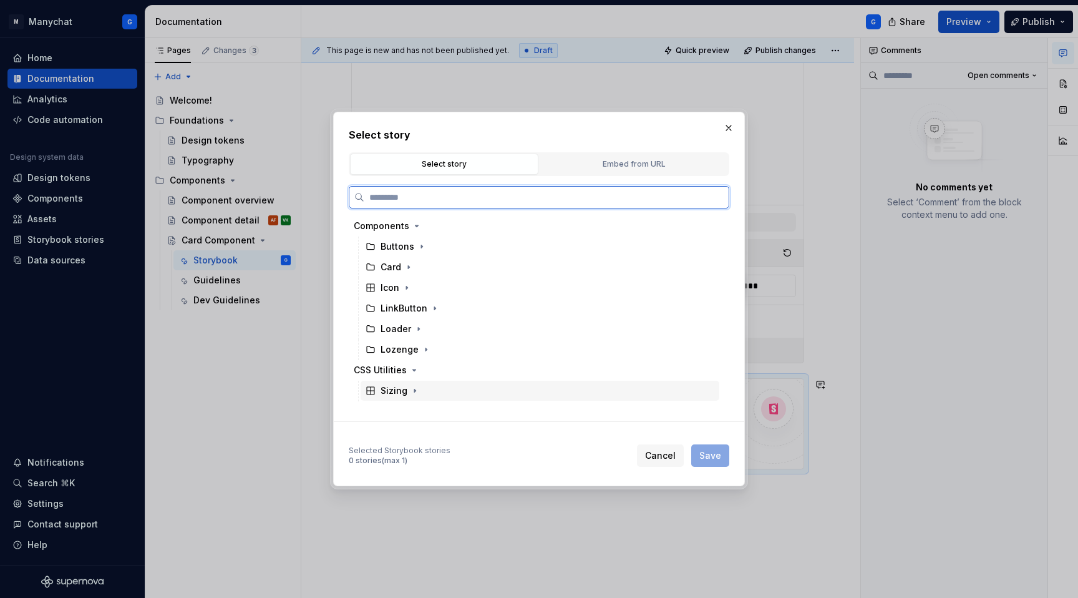
click at [397, 382] on div "Sizing" at bounding box center [540, 391] width 359 height 20
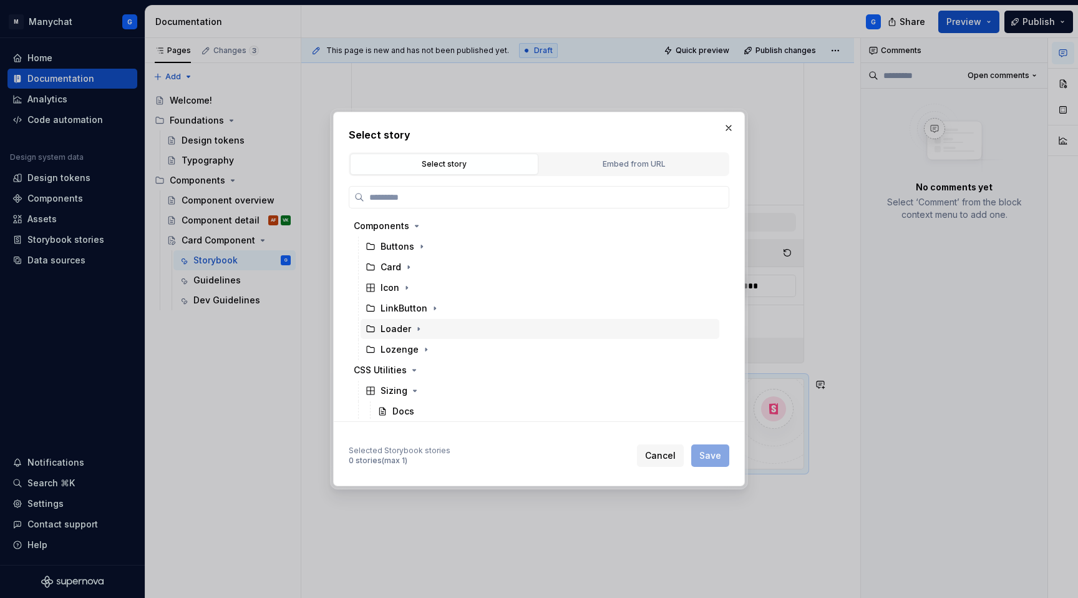
scroll to position [3, 0]
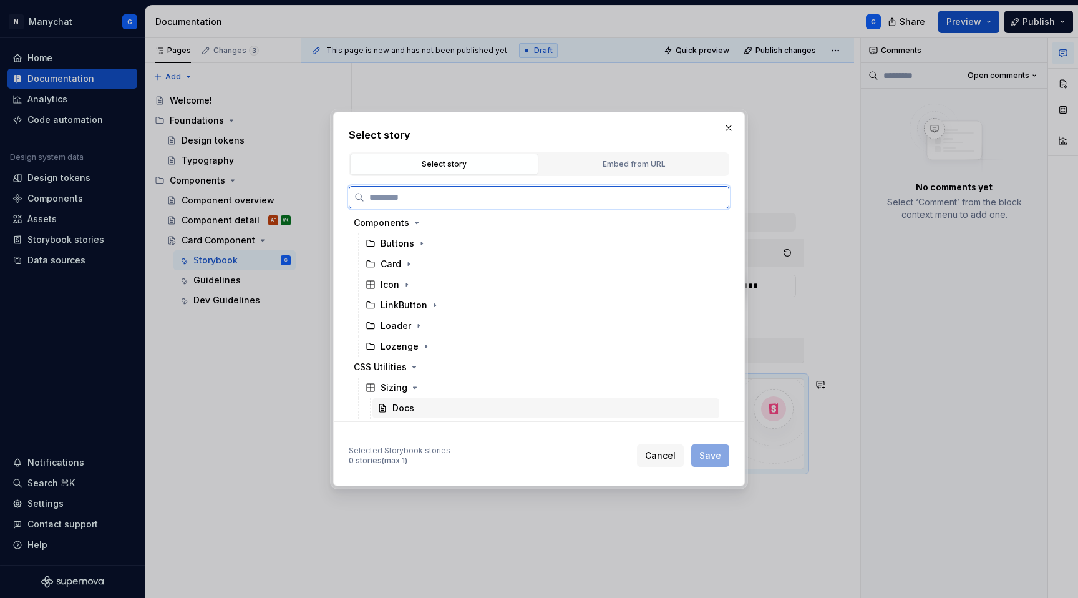
click at [389, 407] on div "Docs" at bounding box center [395, 408] width 37 height 12
click at [401, 265] on div "Card" at bounding box center [398, 264] width 34 height 12
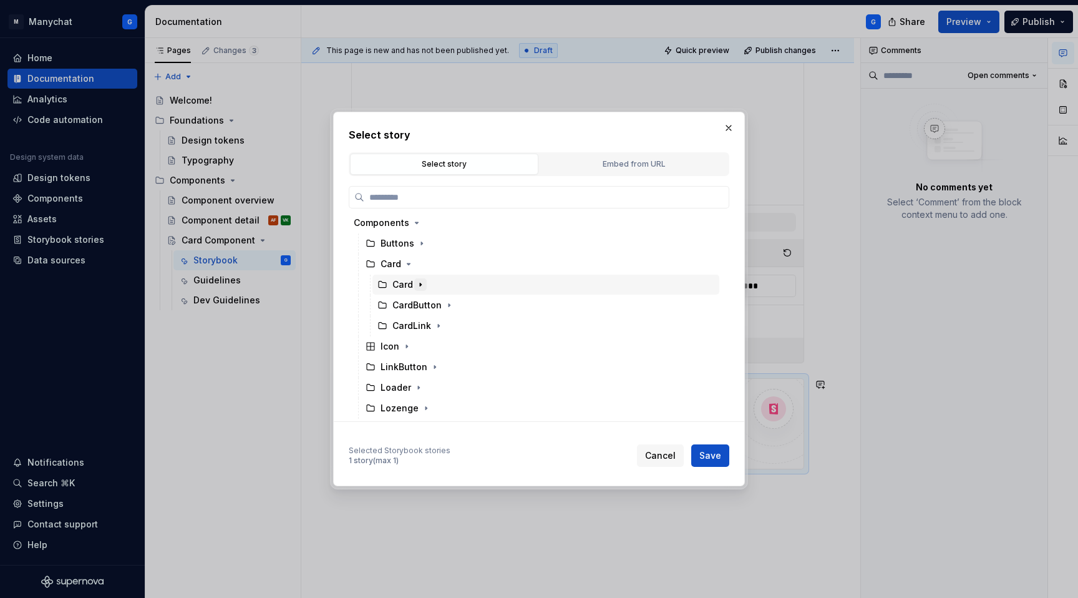
click at [414, 284] on button "button" at bounding box center [420, 284] width 12 height 12
click at [722, 132] on button "button" at bounding box center [728, 127] width 17 height 17
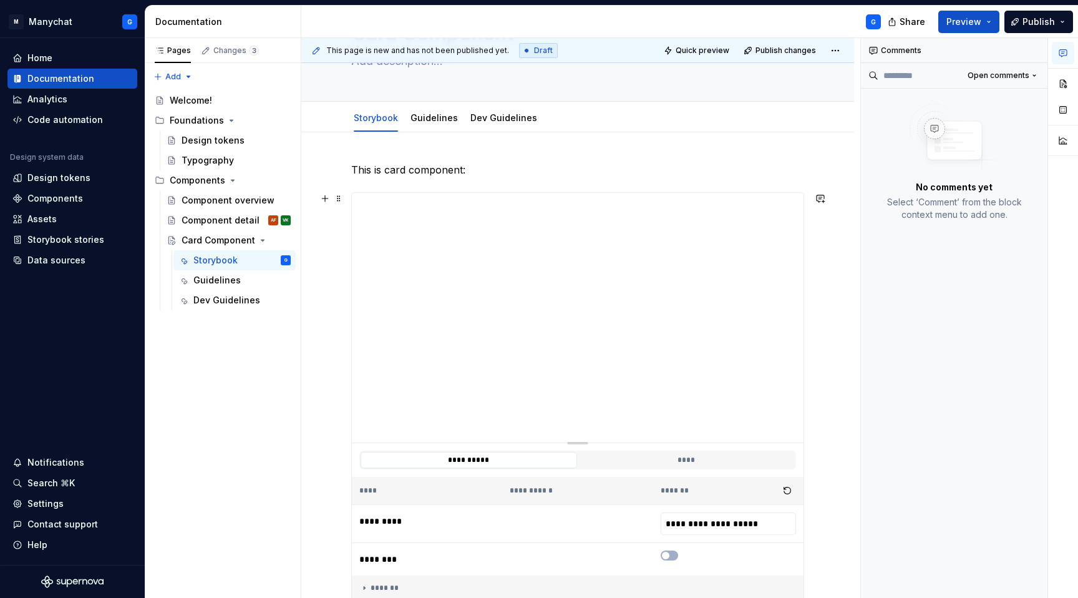
scroll to position [0, 0]
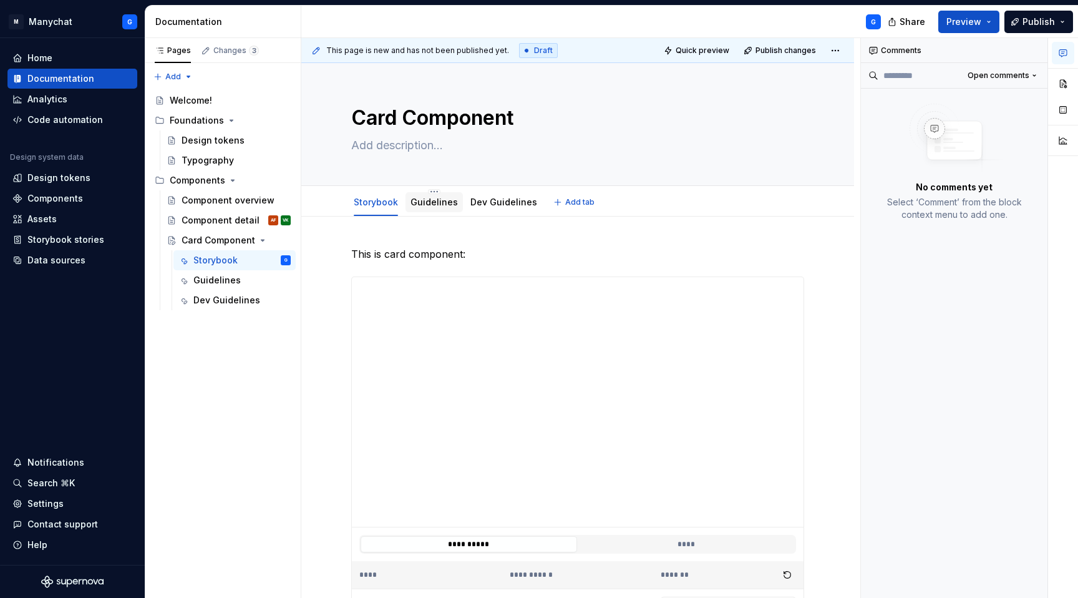
click at [439, 202] on link "Guidelines" at bounding box center [434, 202] width 47 height 11
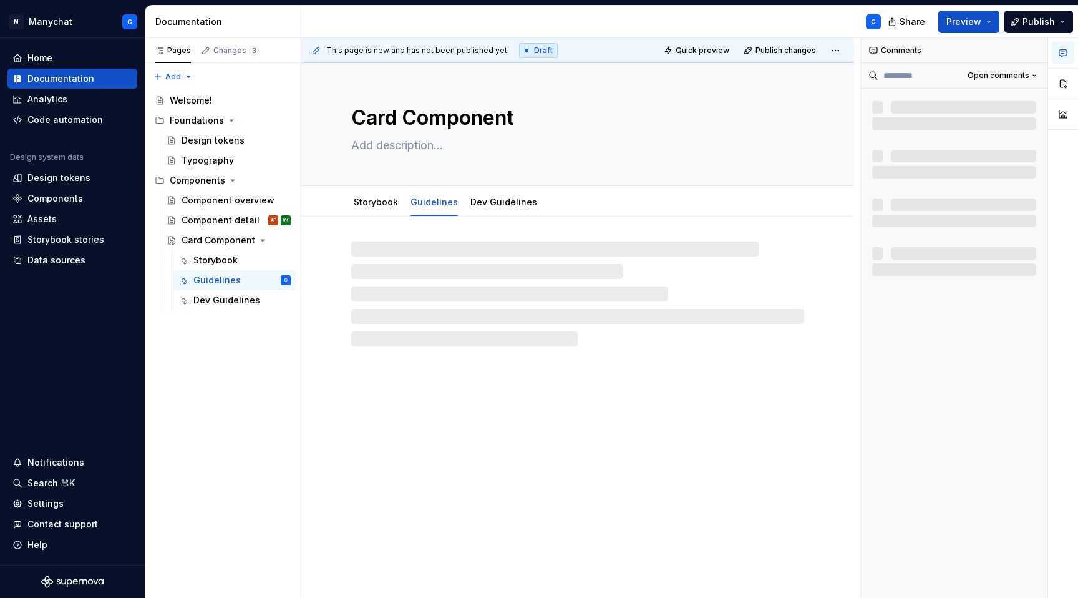
type textarea "*"
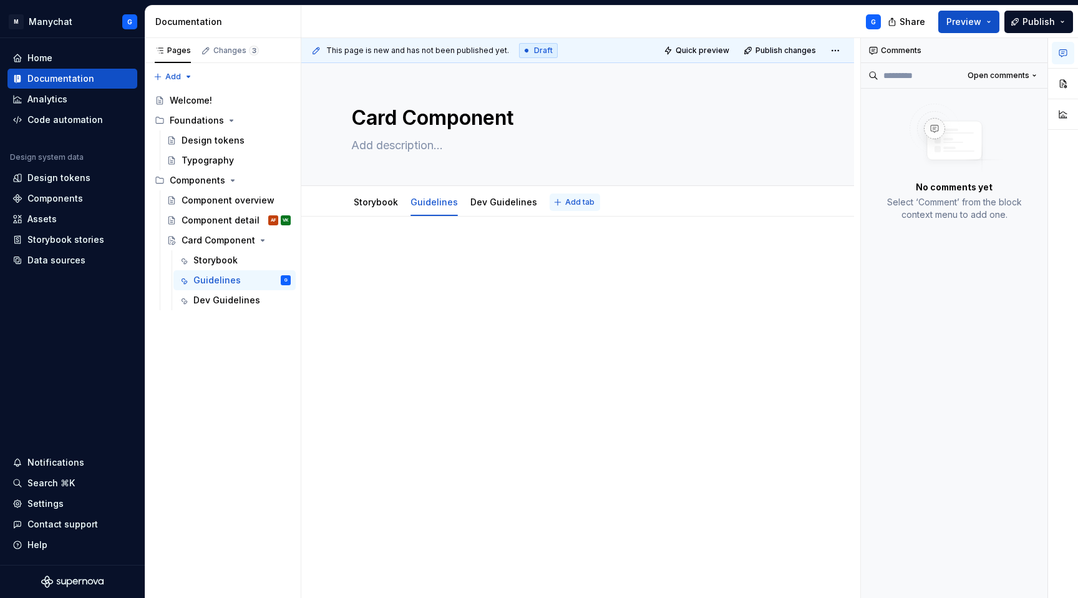
click at [565, 203] on span "Add tab" at bounding box center [579, 202] width 29 height 10
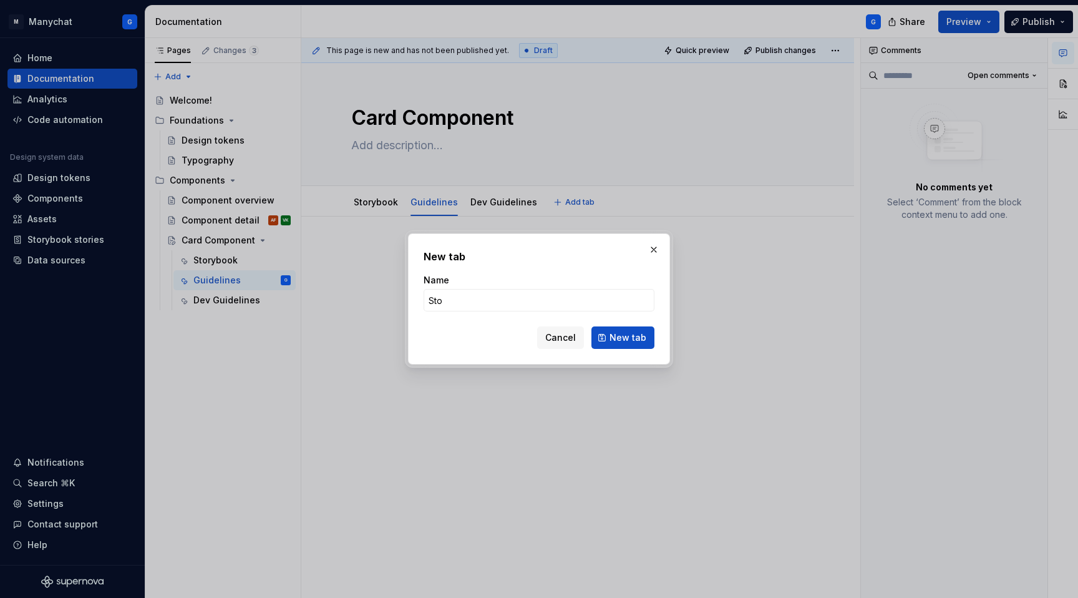
type input "Sto"
click at [463, 299] on input "Sto" at bounding box center [539, 300] width 231 height 22
type input "Storybook Docs"
click button "New tab" at bounding box center [622, 337] width 63 height 22
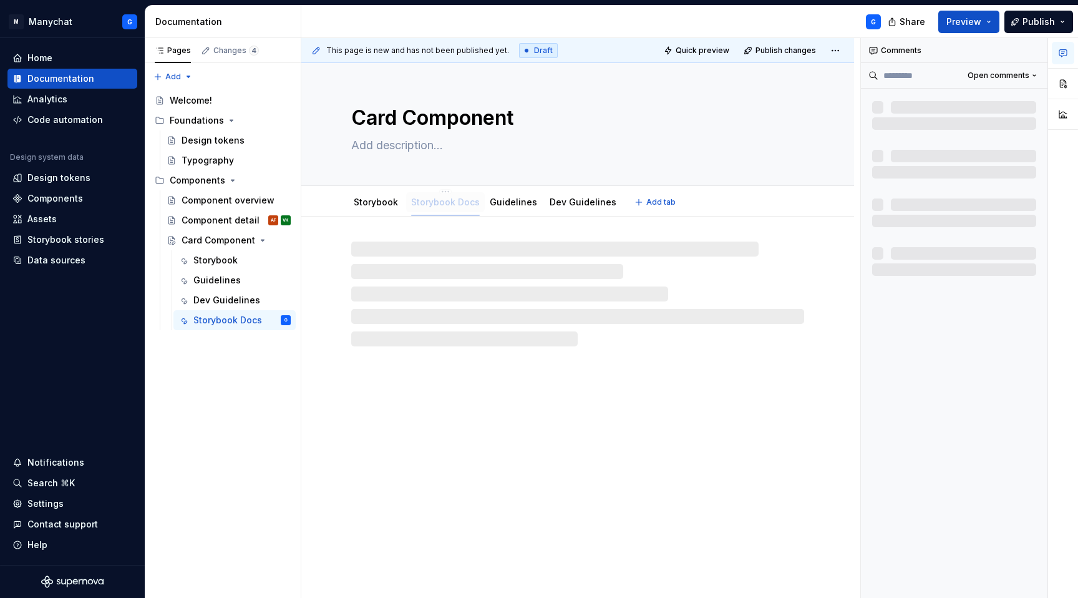
drag, startPoint x: 563, startPoint y: 205, endPoint x: 419, endPoint y: 203, distance: 144.1
click at [372, 200] on link "Storybook" at bounding box center [376, 202] width 44 height 11
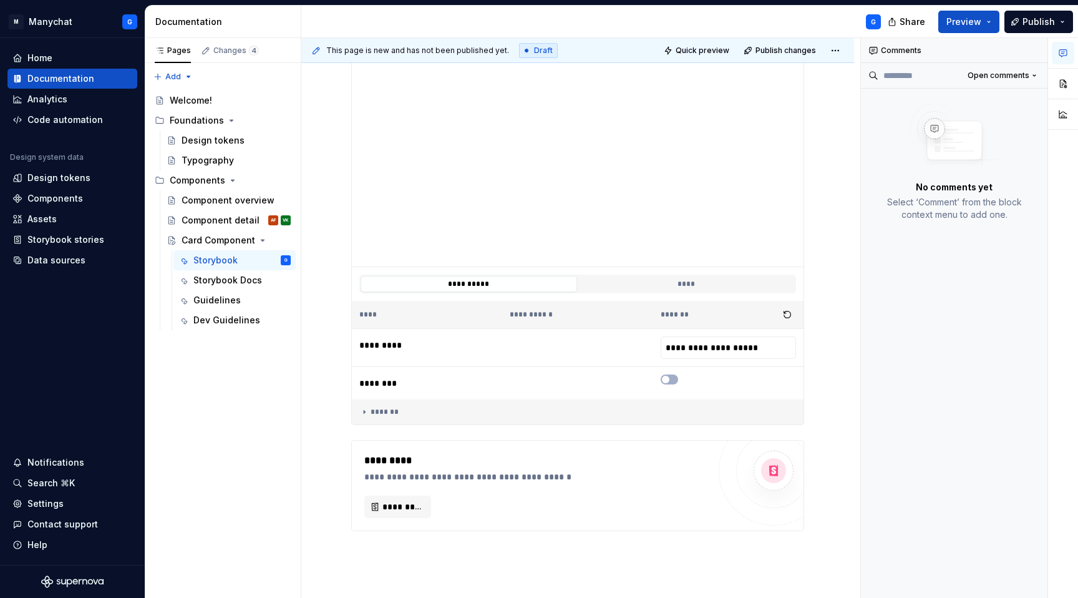
scroll to position [387, 0]
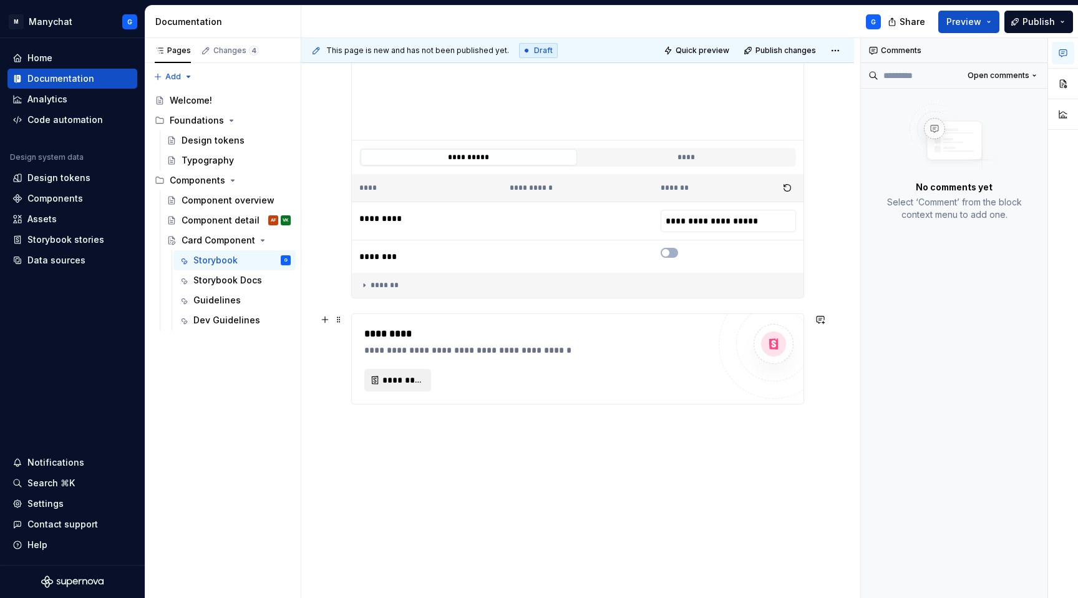
click at [383, 372] on button "*********" at bounding box center [397, 380] width 67 height 22
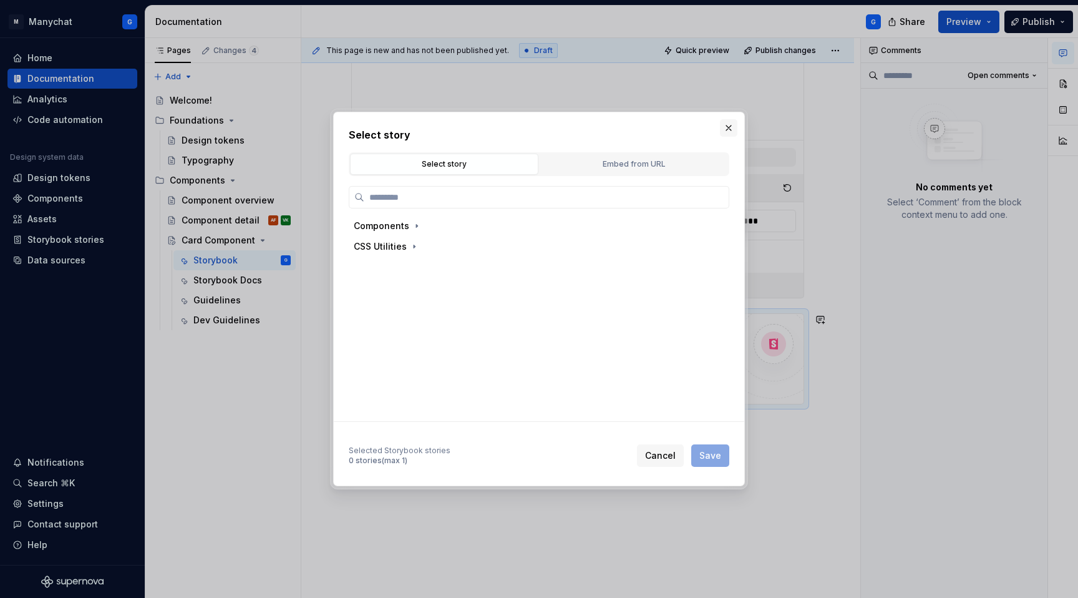
click at [727, 120] on button "button" at bounding box center [728, 127] width 17 height 17
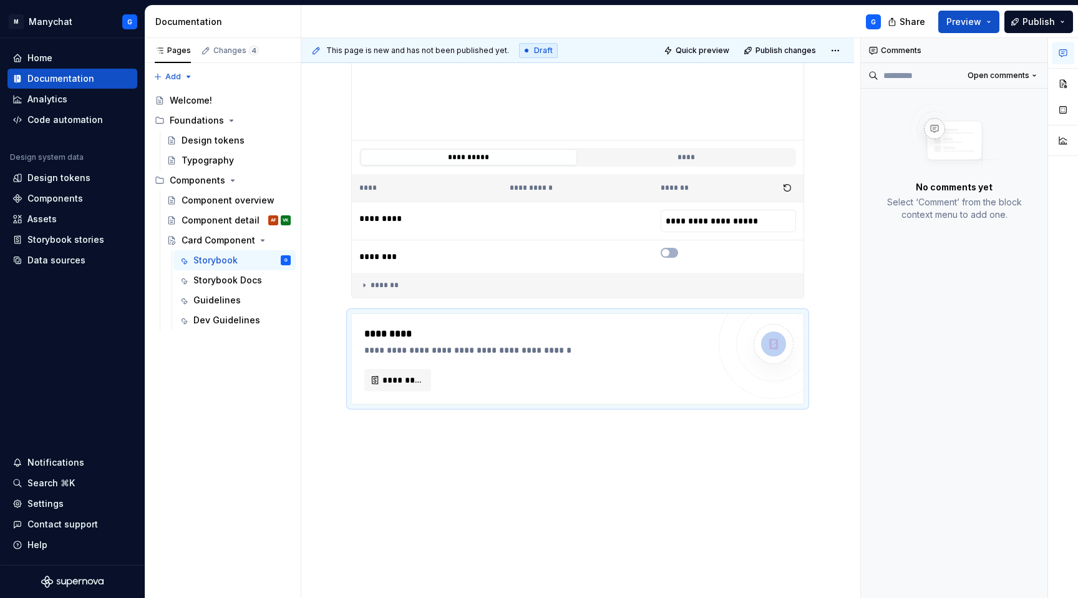
drag, startPoint x: 437, startPoint y: 319, endPoint x: 468, endPoint y: 192, distance: 131.5
click at [484, 177] on div "**********" at bounding box center [577, 132] width 453 height 545
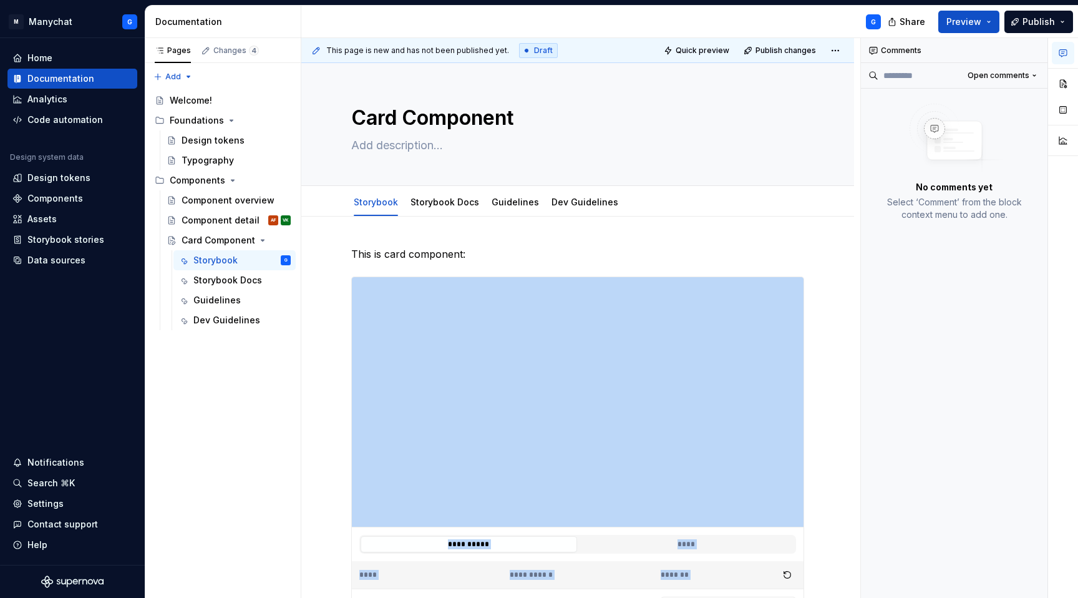
scroll to position [0, 0]
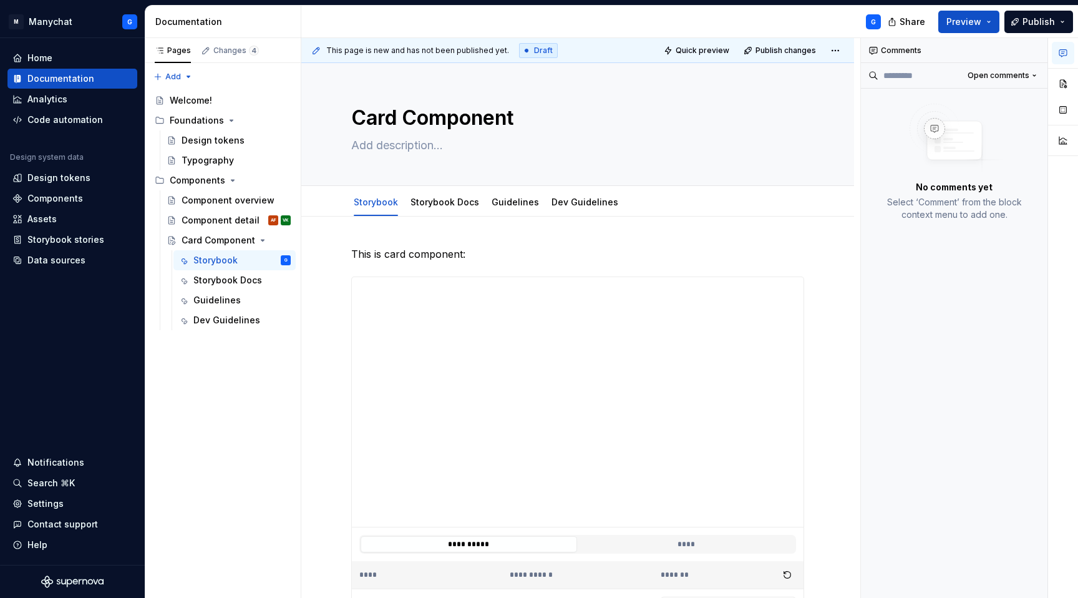
click at [430, 211] on div "Storybook Docs" at bounding box center [445, 202] width 79 height 20
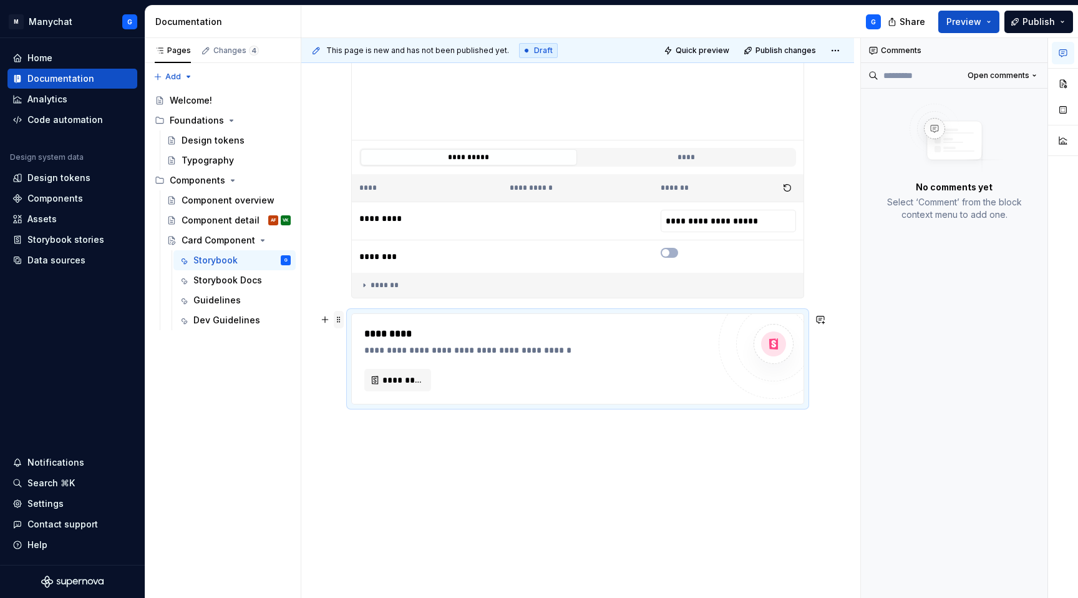
click at [338, 322] on span at bounding box center [339, 319] width 10 height 17
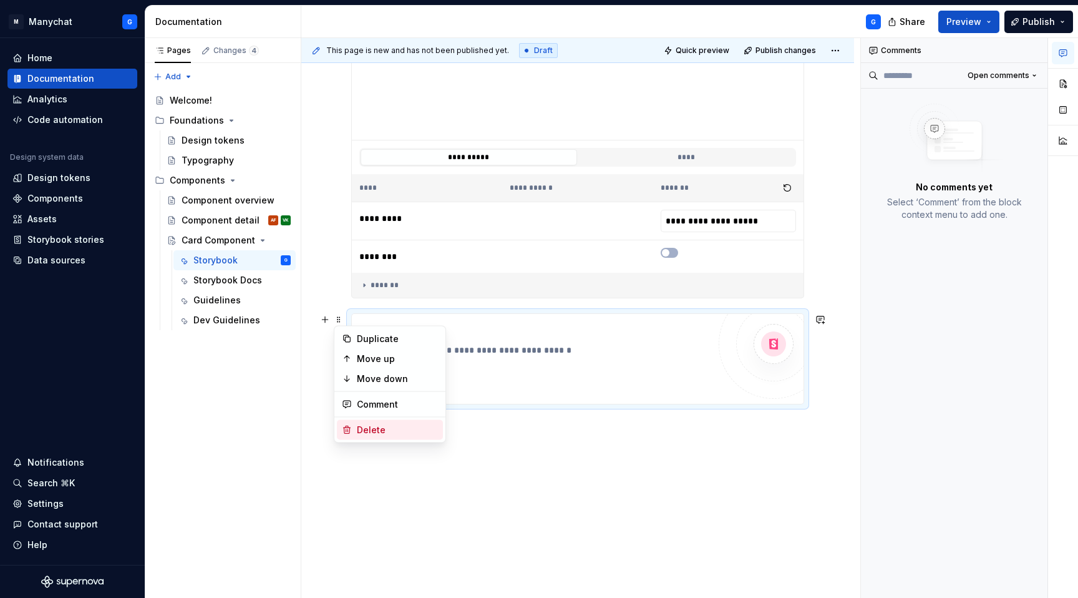
click at [361, 425] on div "Delete" at bounding box center [397, 430] width 81 height 12
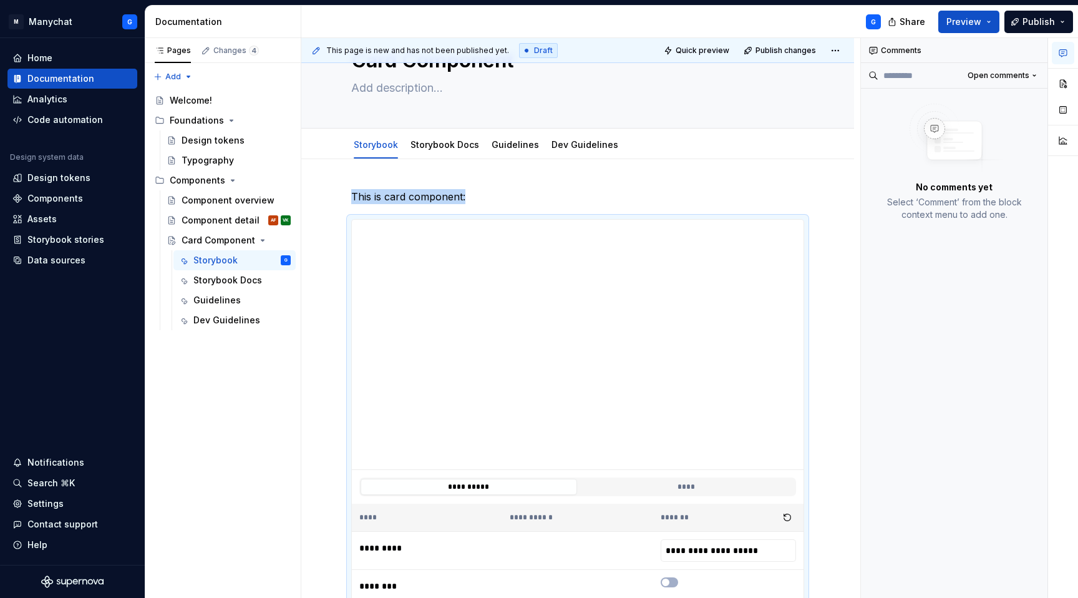
scroll to position [0, 0]
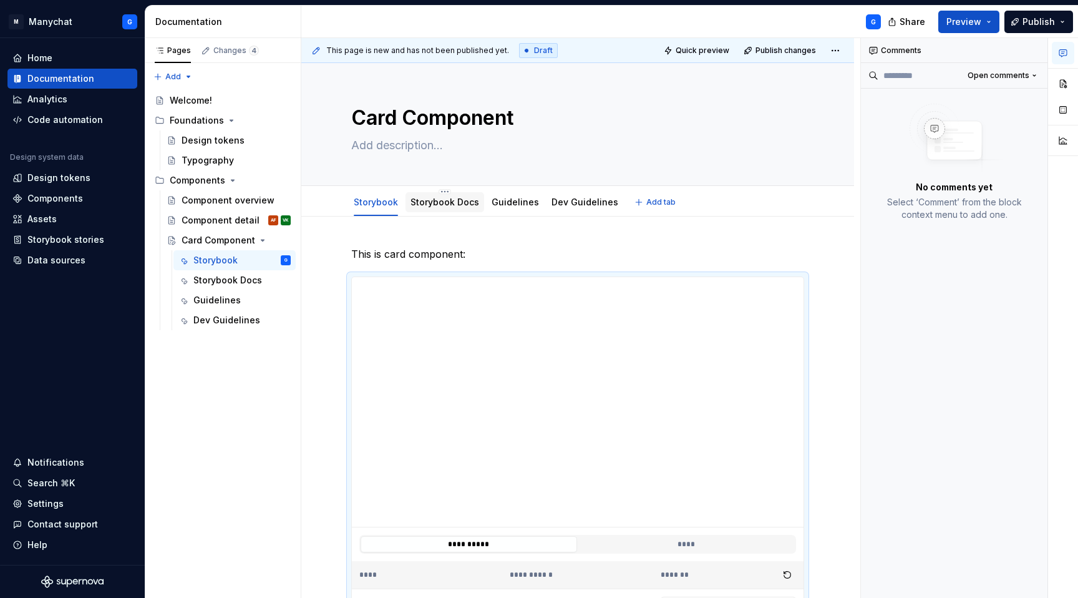
click at [440, 211] on div "Storybook Docs" at bounding box center [445, 202] width 79 height 20
click at [434, 204] on link "Storybook Docs" at bounding box center [445, 202] width 69 height 11
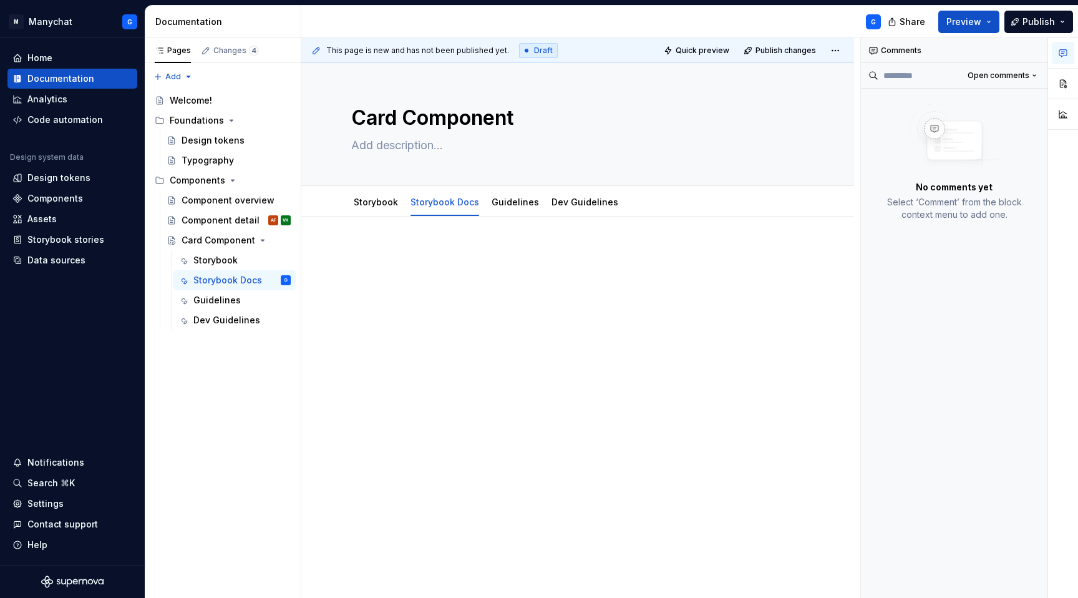
click at [363, 260] on p at bounding box center [577, 253] width 453 height 15
type textarea "*"
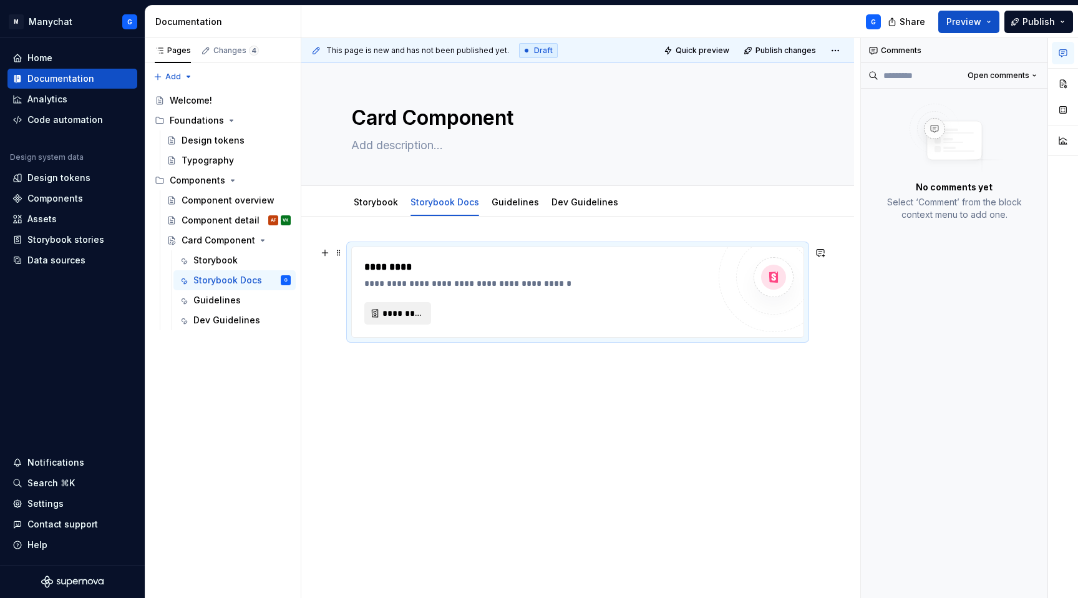
click at [411, 313] on span "*********" at bounding box center [402, 313] width 41 height 12
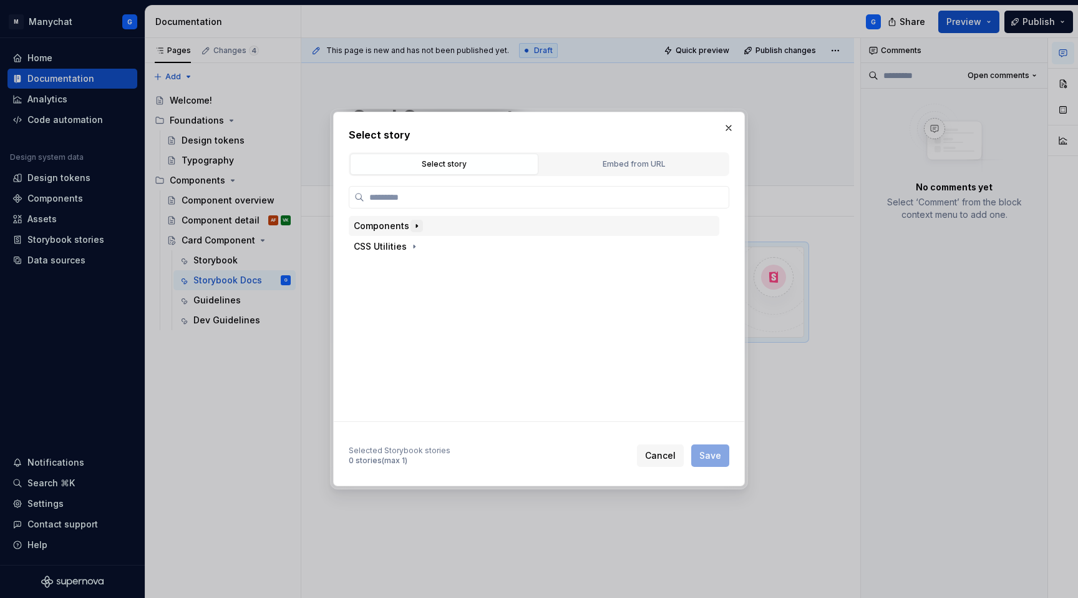
click at [411, 225] on button "button" at bounding box center [417, 226] width 12 height 12
click at [412, 262] on icon "button" at bounding box center [409, 267] width 10 height 10
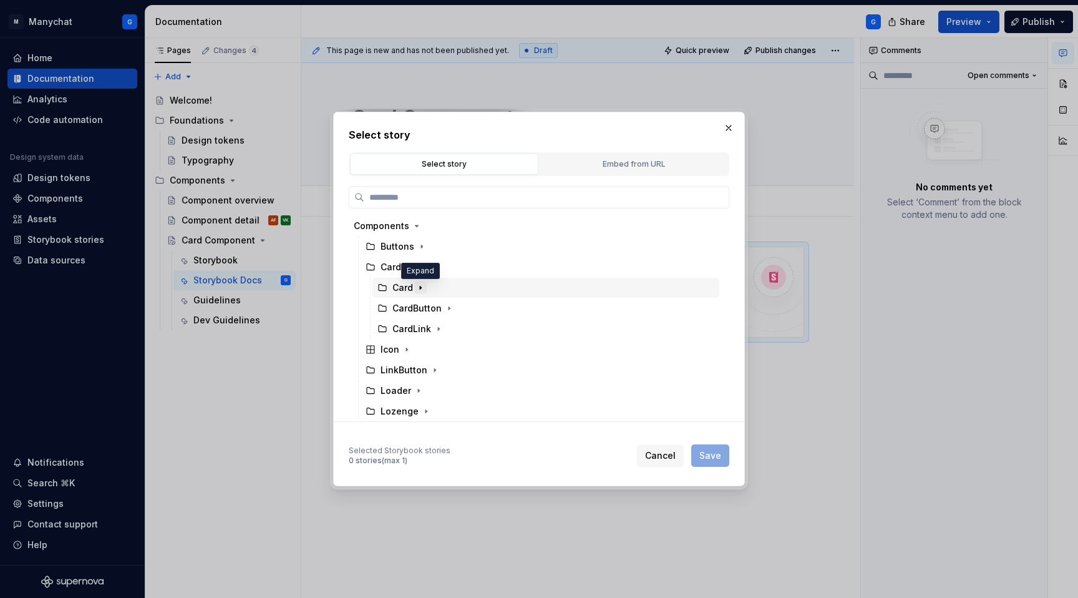
click at [417, 287] on icon "button" at bounding box center [421, 288] width 10 height 10
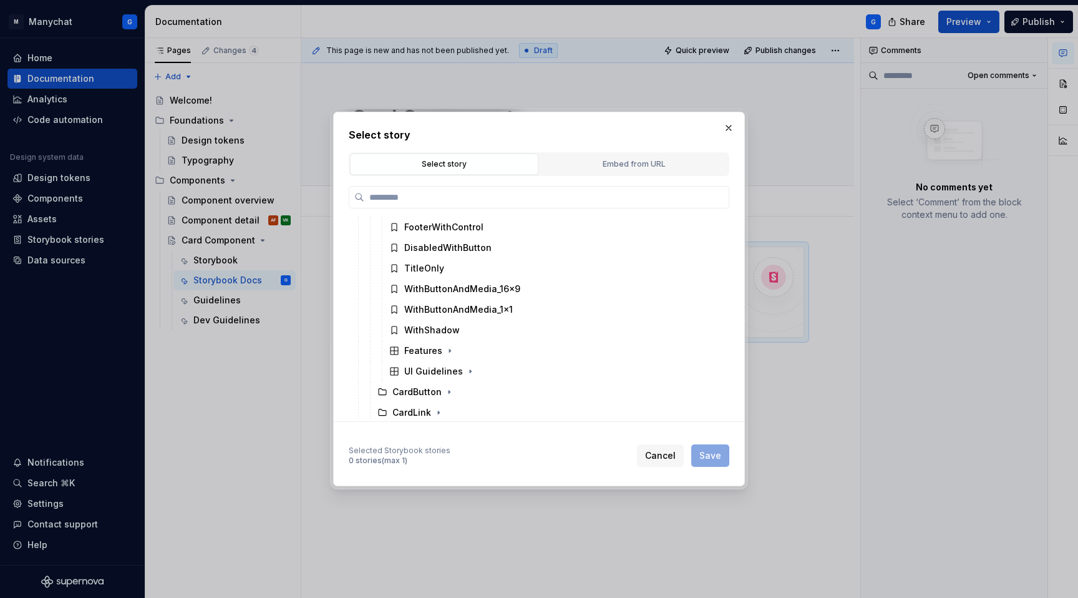
scroll to position [259, 0]
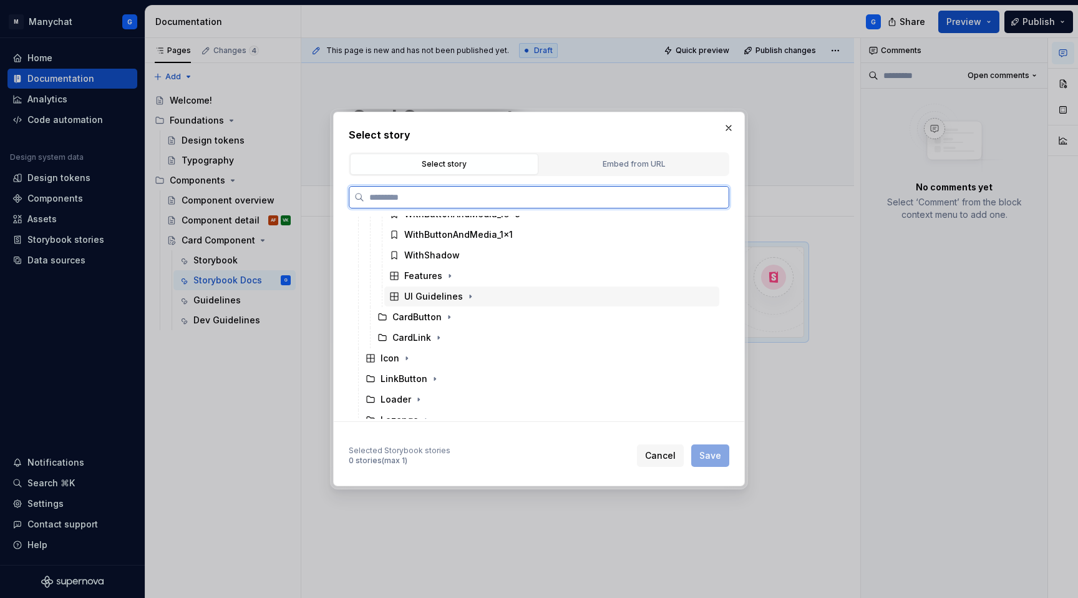
click at [458, 304] on div "UI Guidelines" at bounding box center [551, 296] width 335 height 20
click at [419, 318] on div "Docs" at bounding box center [427, 317] width 22 height 12
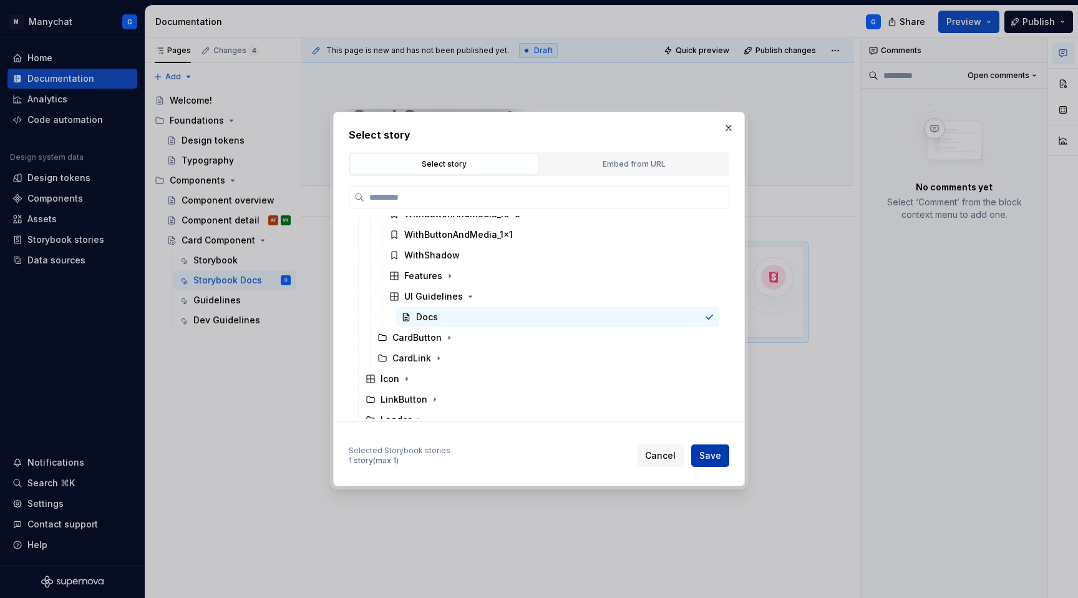
click at [724, 462] on button "Save" at bounding box center [710, 455] width 38 height 22
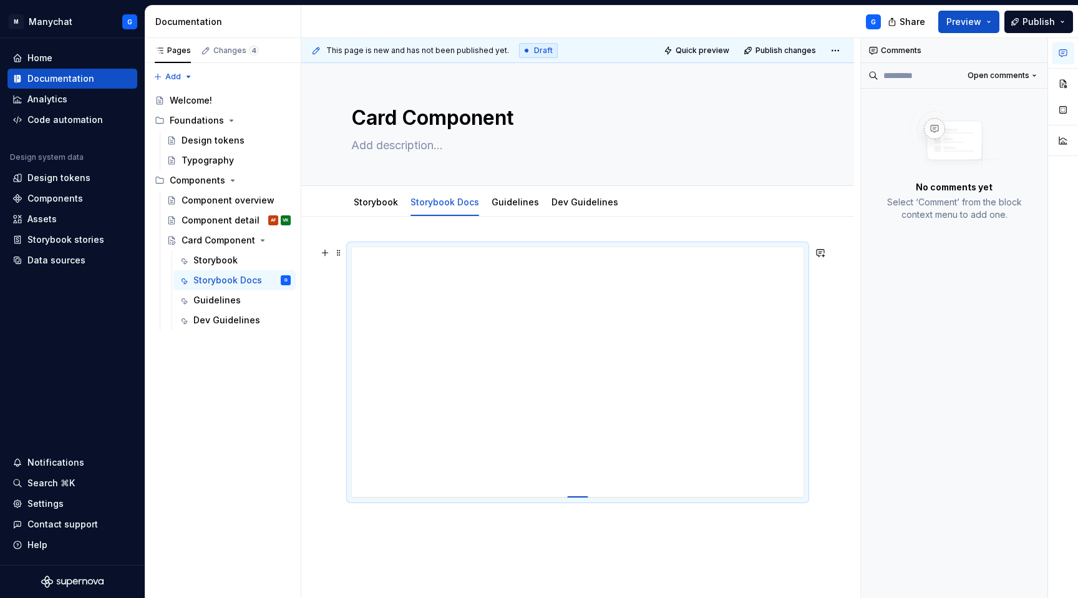
click at [581, 496] on div at bounding box center [577, 495] width 87 height 2
drag, startPoint x: 580, startPoint y: 498, endPoint x: 584, endPoint y: 553, distance: 55.7
click at [584, 562] on div at bounding box center [577, 453] width 553 height 475
drag, startPoint x: 577, startPoint y: 497, endPoint x: 581, endPoint y: 597, distance: 100.5
click at [581, 597] on div at bounding box center [578, 597] width 20 height 2
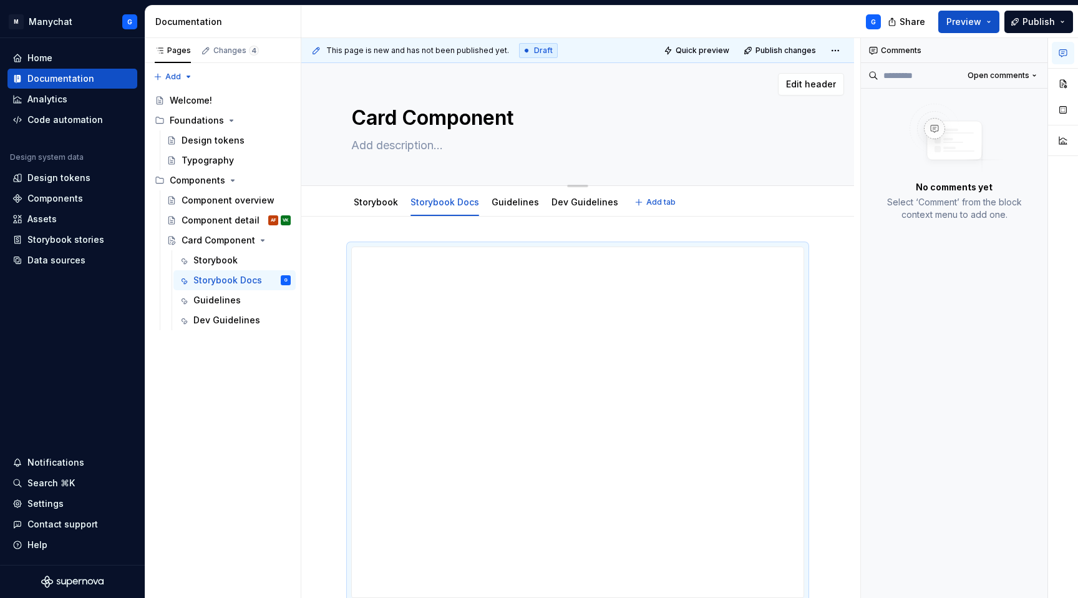
click at [696, 172] on div "Card Component" at bounding box center [577, 124] width 453 height 122
click at [694, 54] on span "Quick preview" at bounding box center [703, 51] width 54 height 10
click at [711, 42] on button "Quick preview" at bounding box center [697, 50] width 75 height 17
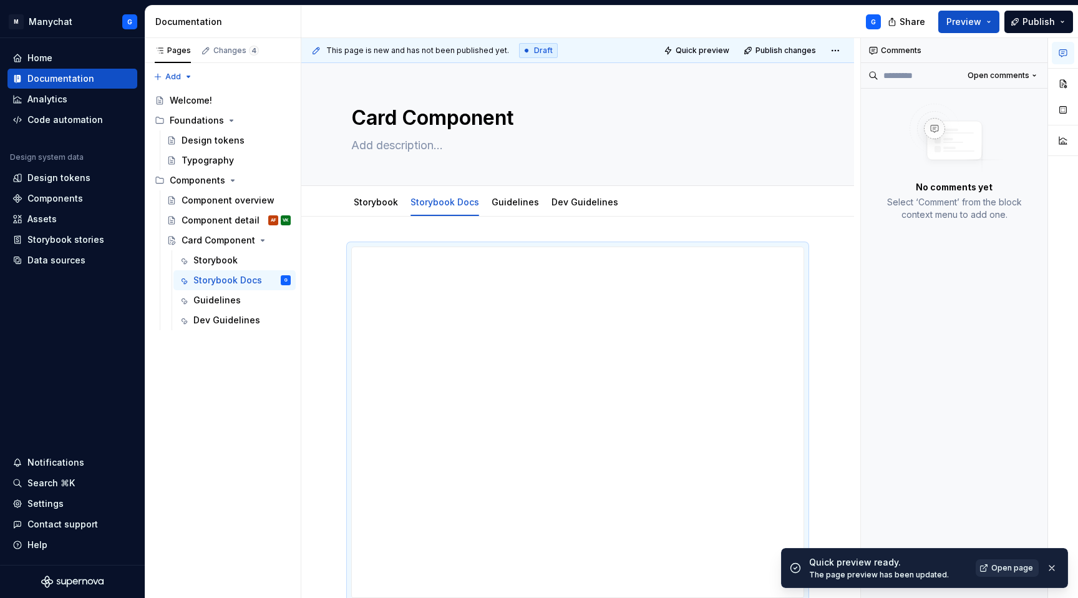
click at [1003, 566] on span "Open page" at bounding box center [1012, 568] width 42 height 10
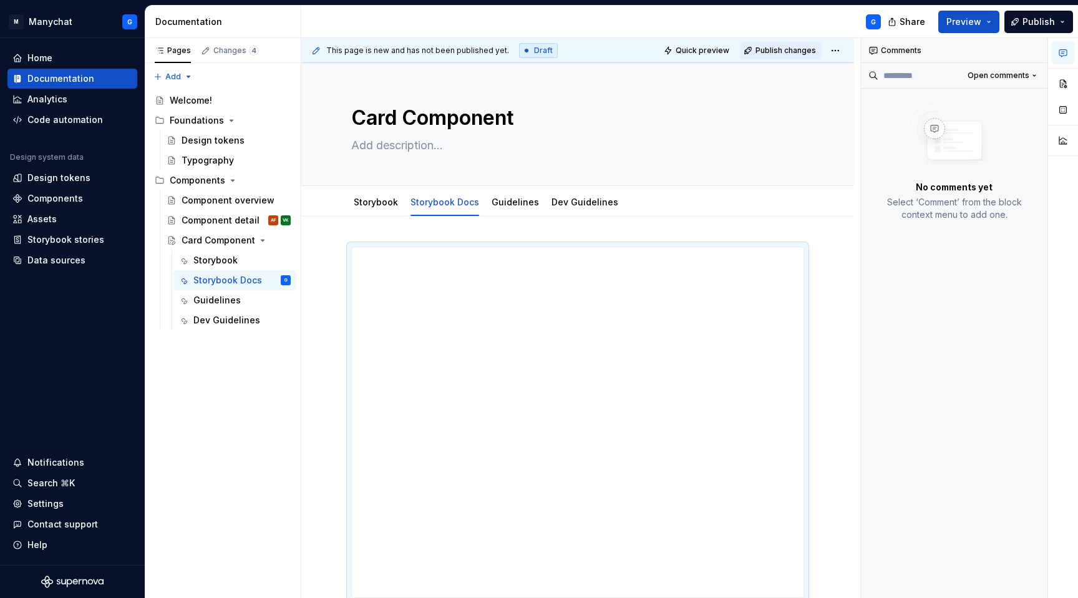
click at [789, 51] on span "Publish changes" at bounding box center [786, 51] width 61 height 10
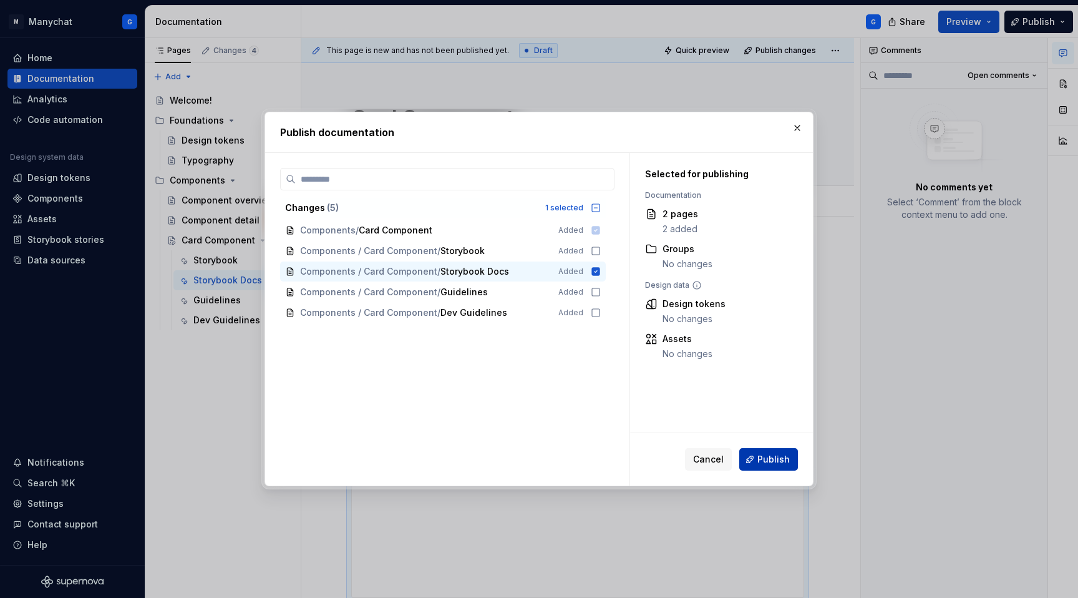
click at [766, 462] on span "Publish" at bounding box center [773, 459] width 32 height 12
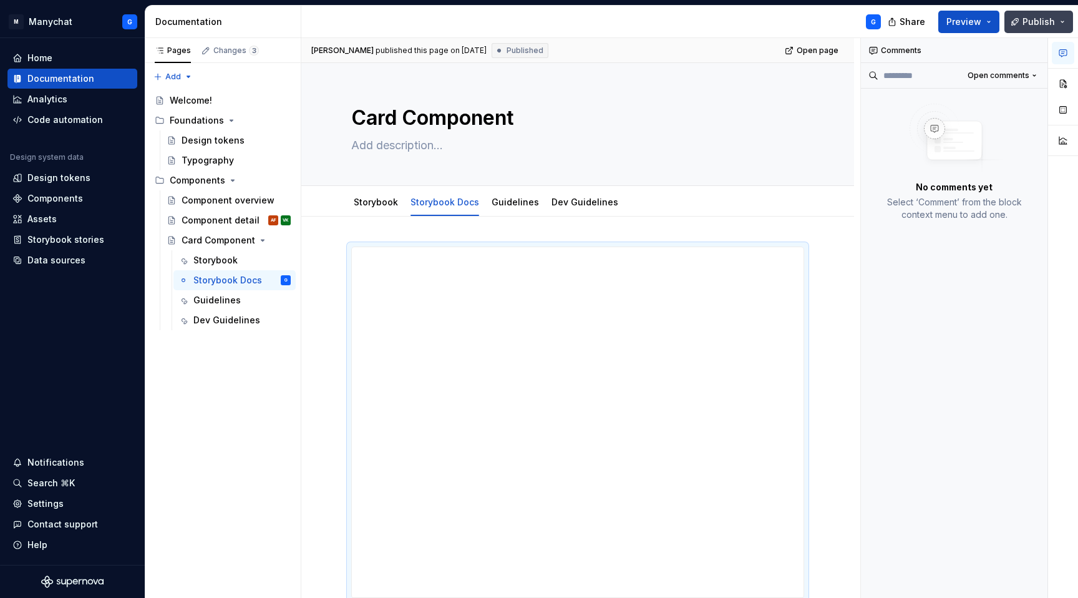
click at [1041, 21] on span "Publish" at bounding box center [1039, 22] width 32 height 12
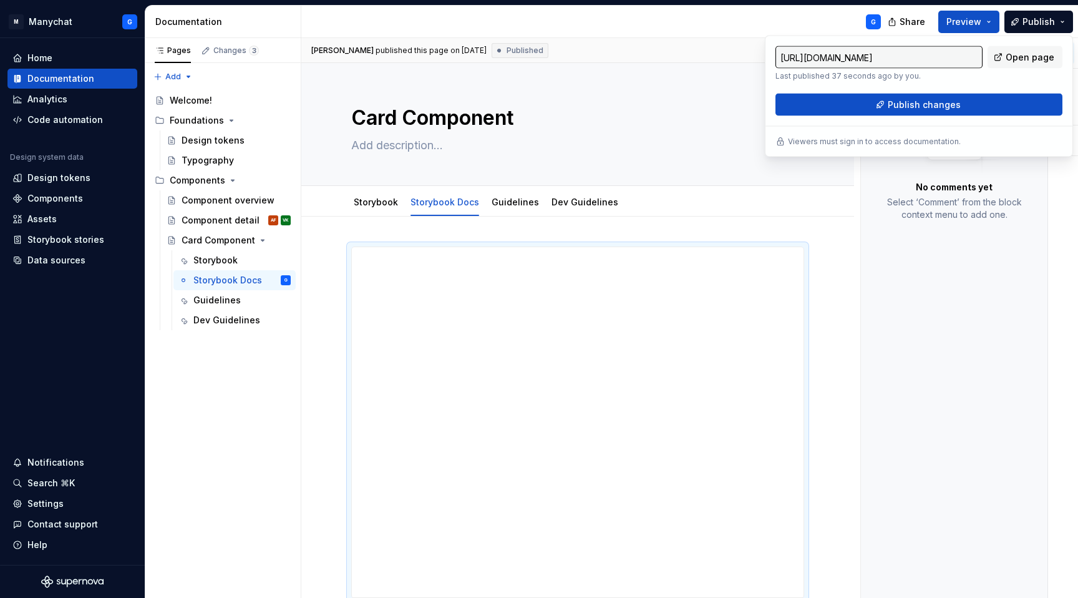
click at [721, 42] on div "George published this page on September 29, 2025 Published Open page" at bounding box center [577, 50] width 553 height 25
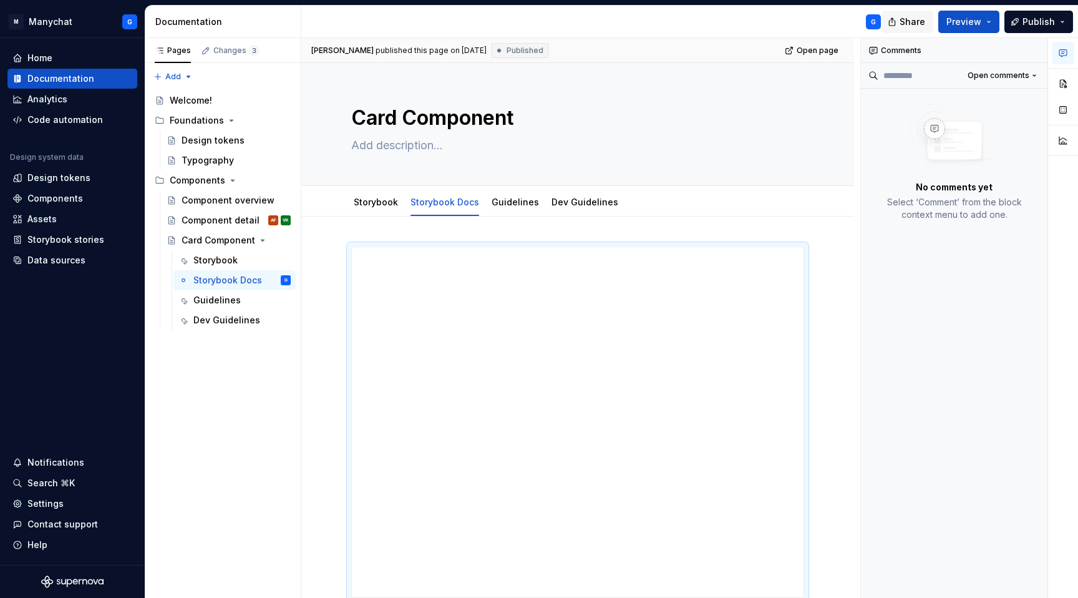
click at [903, 25] on button "Share" at bounding box center [908, 22] width 52 height 22
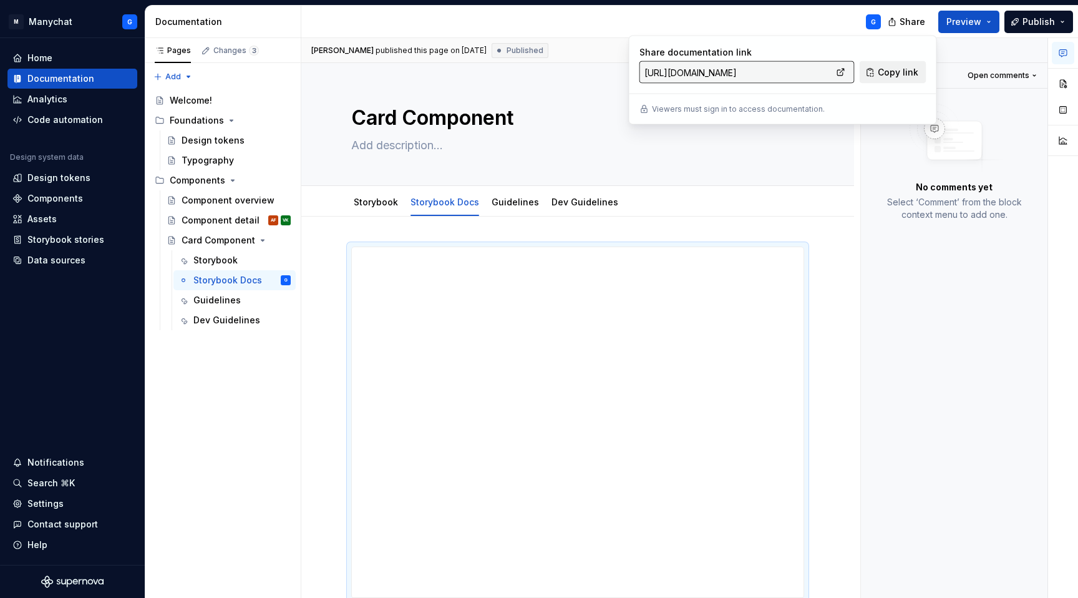
click at [894, 70] on span "Copy link" at bounding box center [898, 72] width 41 height 12
click at [384, 205] on link "Storybook" at bounding box center [376, 202] width 44 height 11
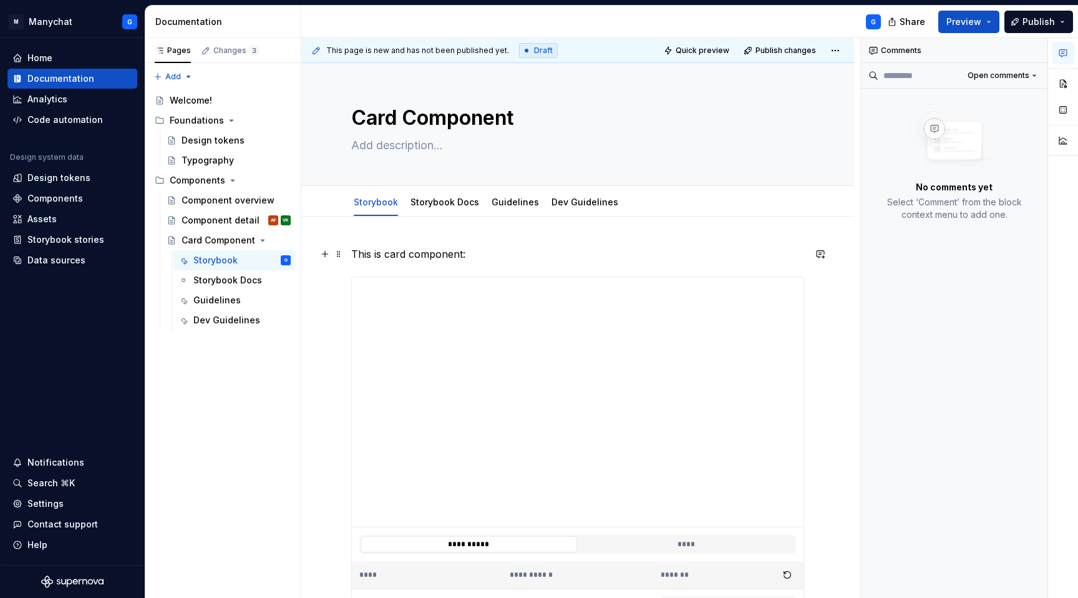
click at [510, 247] on p "This is card component:" at bounding box center [577, 253] width 453 height 15
click at [762, 51] on span "Publish changes" at bounding box center [786, 51] width 61 height 10
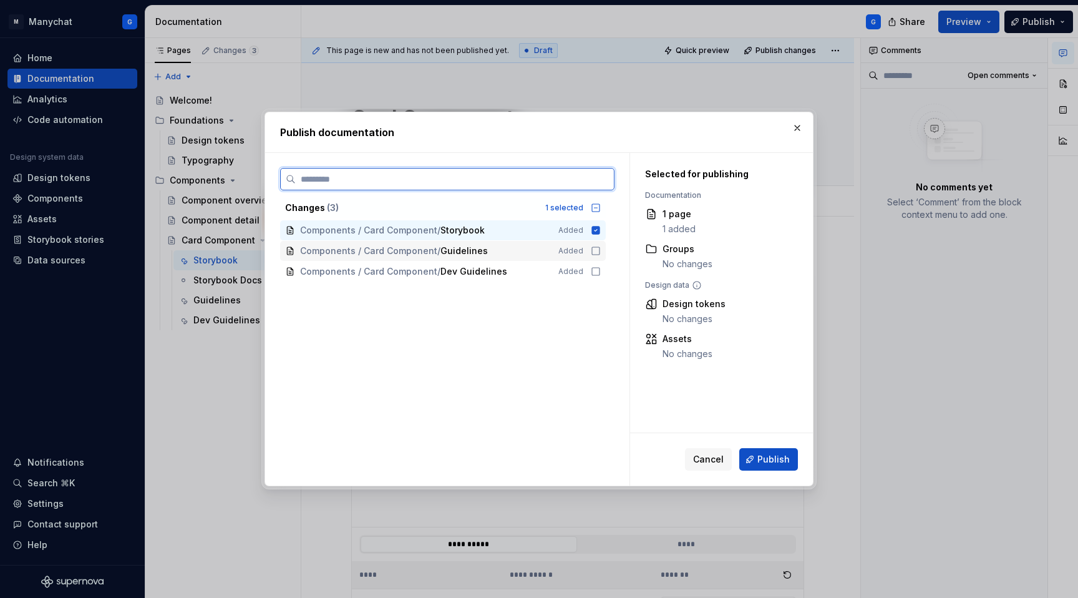
click at [593, 250] on icon at bounding box center [596, 251] width 10 height 10
click at [594, 270] on icon at bounding box center [596, 271] width 10 height 10
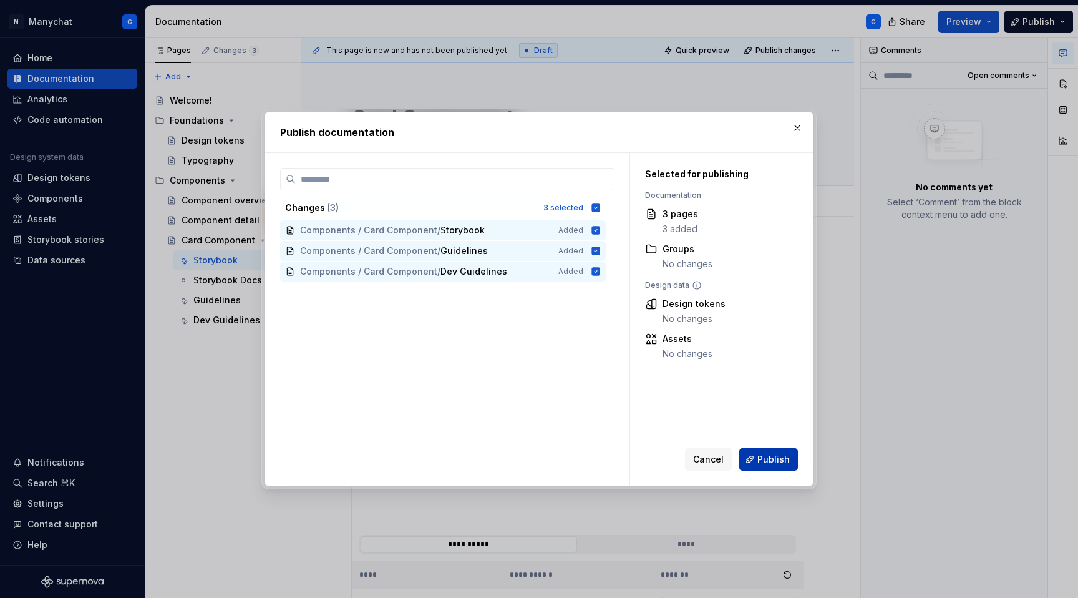
click at [762, 464] on span "Publish" at bounding box center [773, 459] width 32 height 12
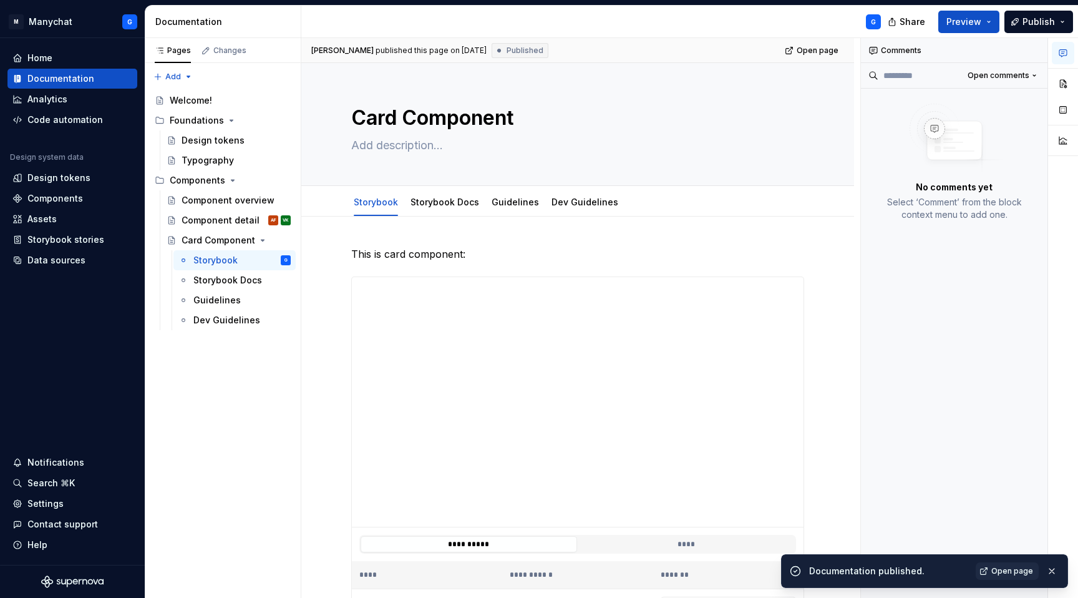
type textarea "*"
click at [56, 180] on div "Design tokens" at bounding box center [58, 178] width 63 height 12
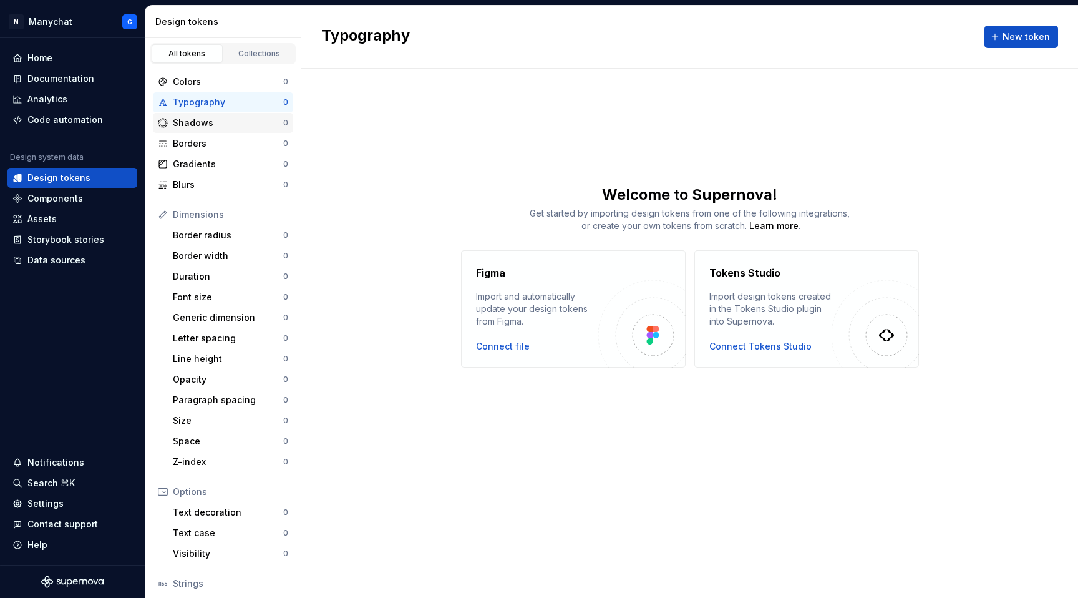
click at [184, 117] on div "Shadows" at bounding box center [228, 123] width 110 height 12
click at [183, 139] on div "Borders" at bounding box center [228, 143] width 110 height 12
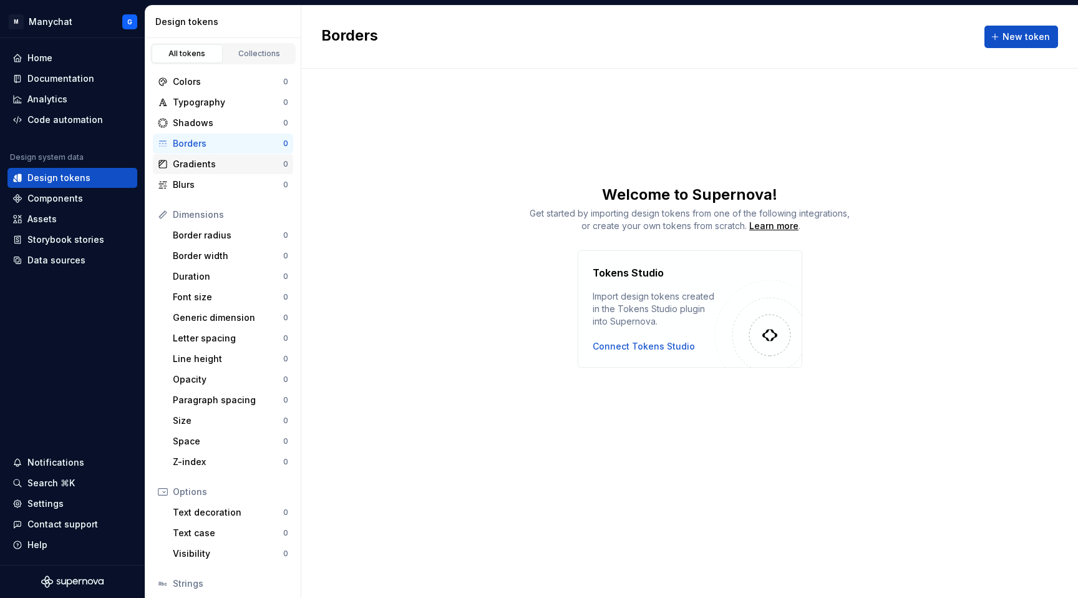
click at [180, 172] on div "Gradients 0" at bounding box center [223, 164] width 140 height 20
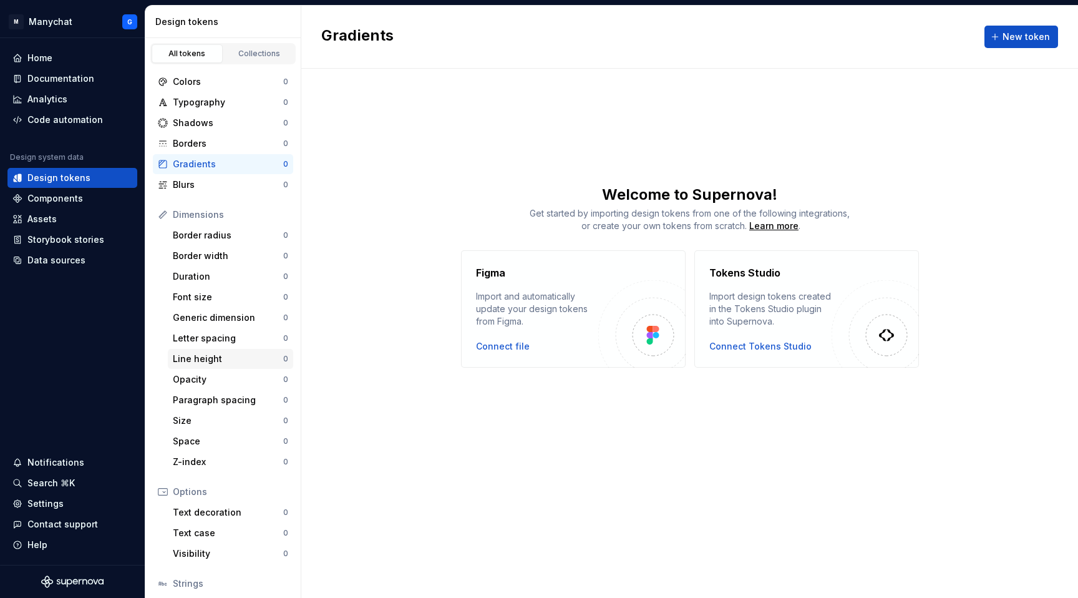
click at [198, 355] on div "Line height" at bounding box center [228, 359] width 110 height 12
click at [220, 336] on div "Letter spacing" at bounding box center [228, 338] width 110 height 12
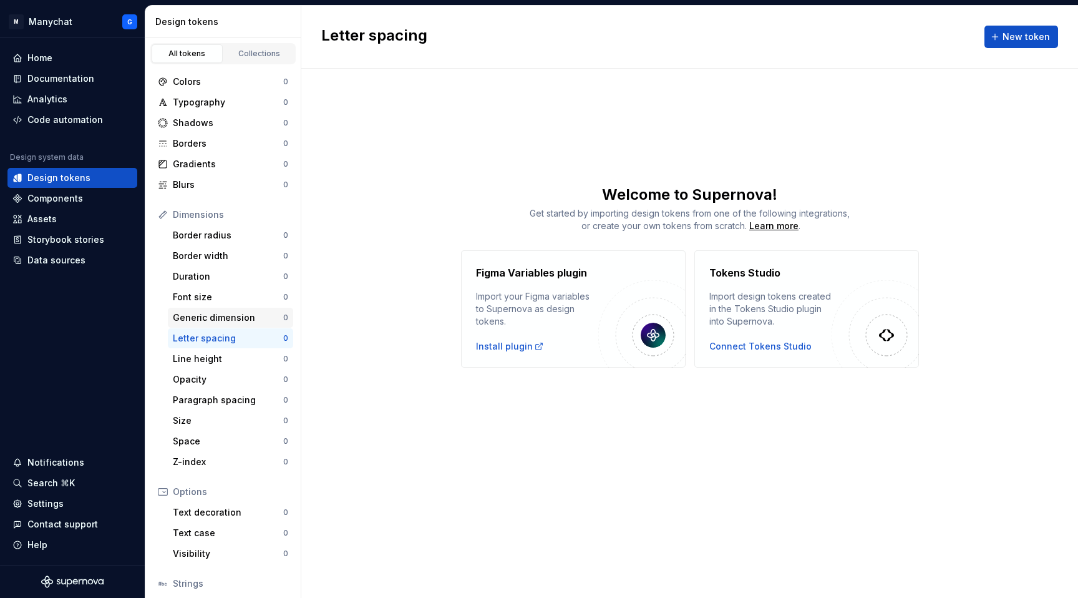
click at [208, 322] on div "Generic dimension" at bounding box center [228, 317] width 110 height 12
click at [183, 296] on div "Font size" at bounding box center [228, 297] width 110 height 12
